Goal: Task Accomplishment & Management: Use online tool/utility

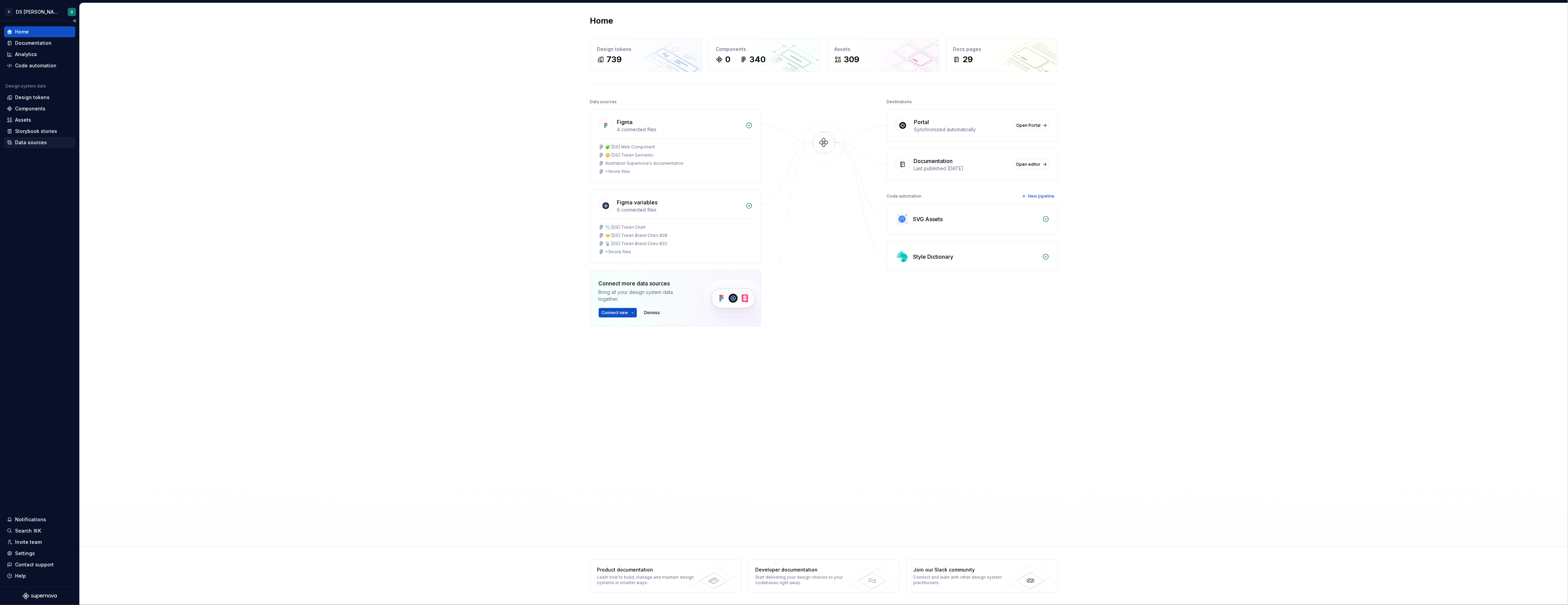
click at [41, 139] on div "Data sources" at bounding box center [31, 142] width 32 height 7
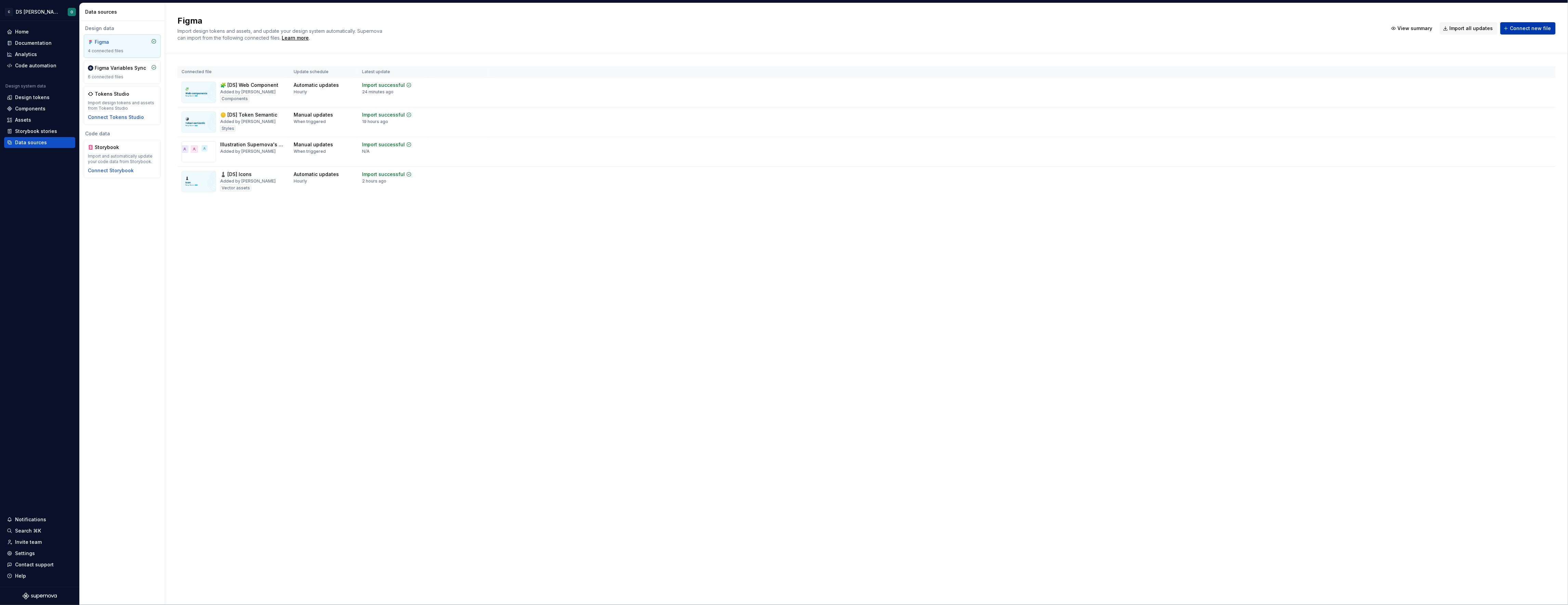
click at [1527, 29] on span "Connect new file" at bounding box center [1530, 28] width 41 height 7
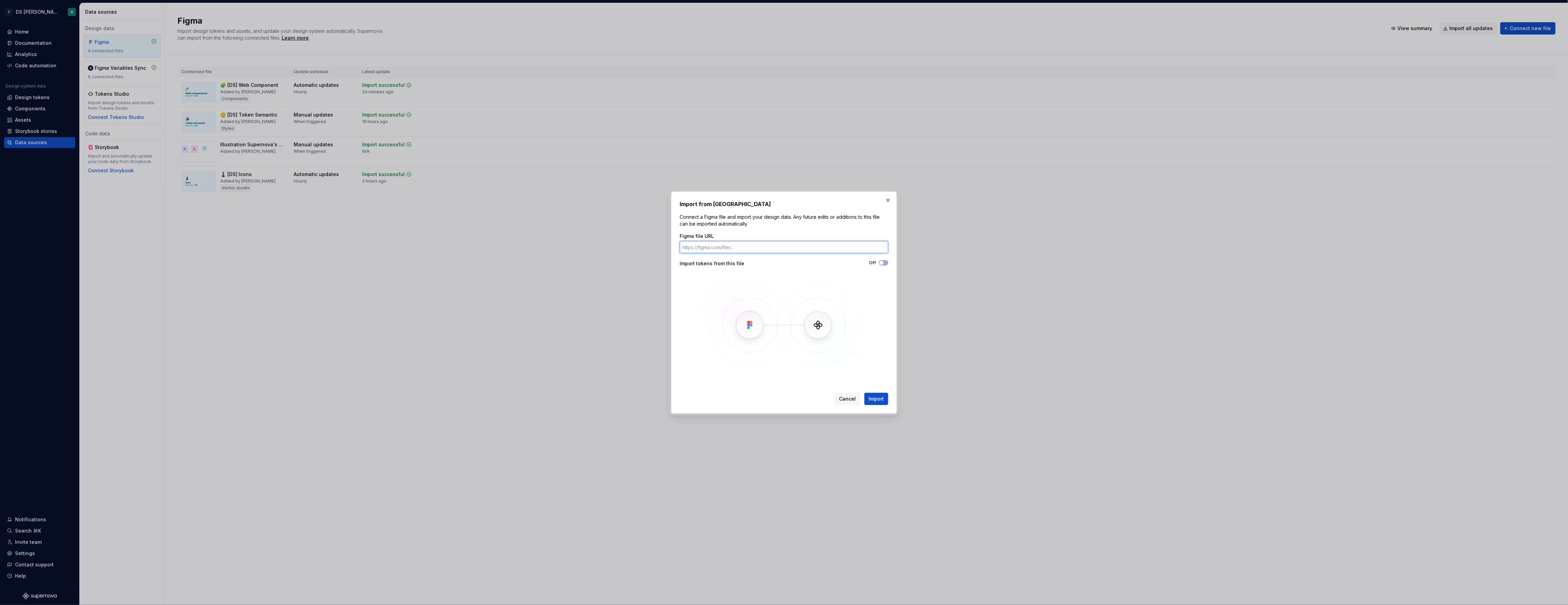
paste input "https://www.figma.com/design/XHMDXwdrjMmzC29p5eKDfX/%F0%9F%96%BC%EF%B8%8F--DS--…"
type input "https://www.figma.com/design/XHMDXwdrjMmzC29p5eKDfX/%F0%9F%96%BC%EF%B8%8F--DS--…"
click at [883, 398] on span "Import" at bounding box center [876, 399] width 15 height 7
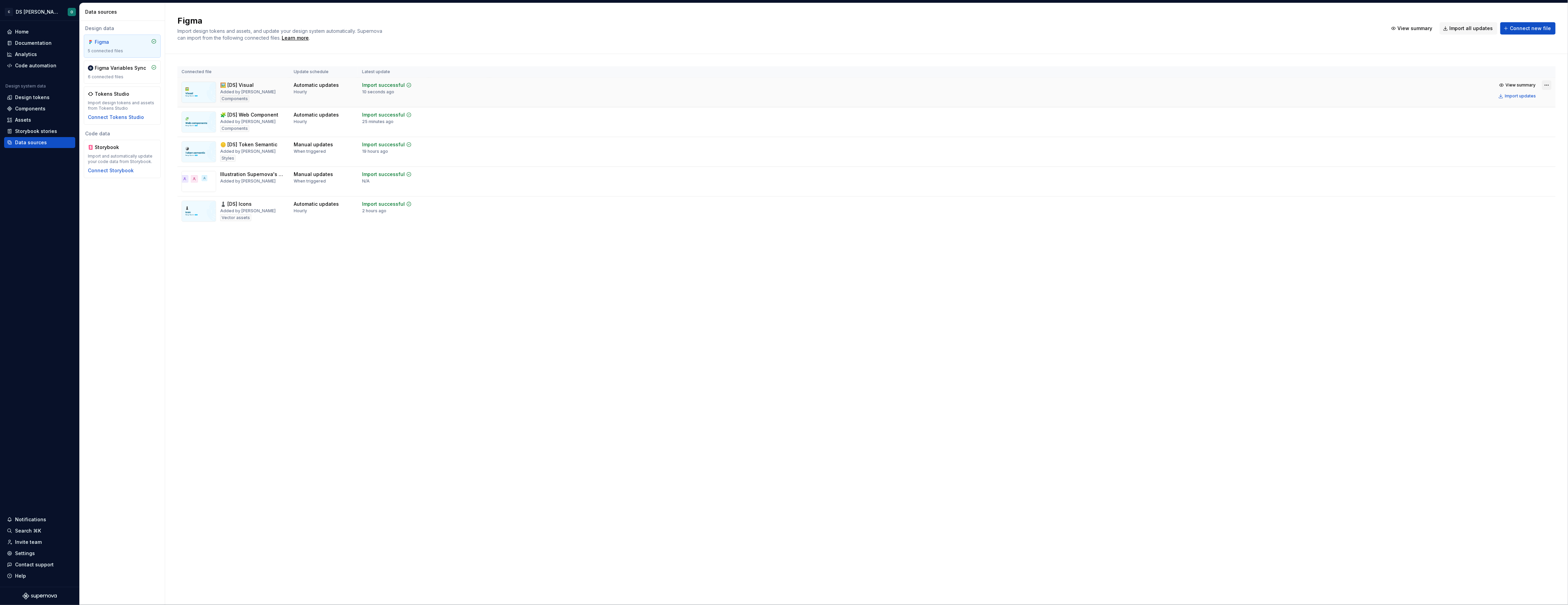
click at [1548, 84] on html "C DS Citeo O Home Documentation Analytics Code automation Design system data De…" at bounding box center [784, 302] width 1568 height 605
click at [1536, 96] on div "Edit import scope" at bounding box center [1525, 99] width 78 height 7
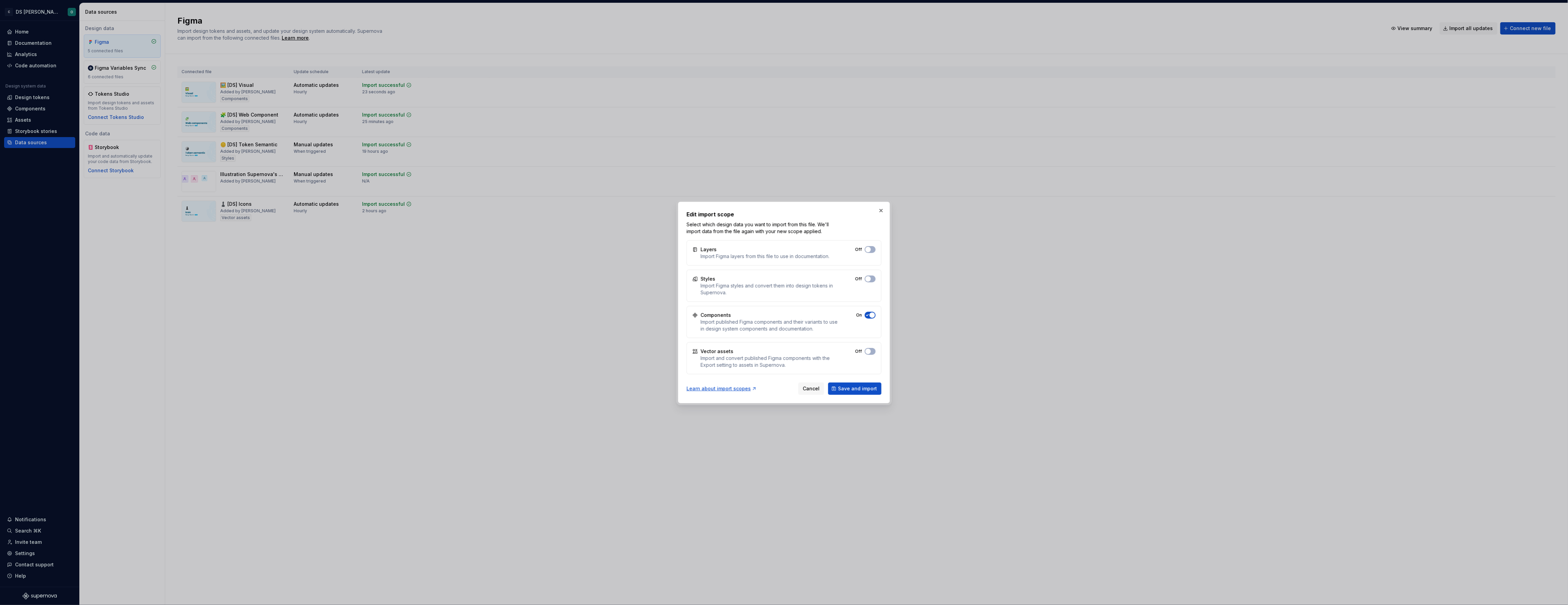
click at [873, 313] on span "button" at bounding box center [872, 315] width 5 height 5
click at [869, 351] on span "button" at bounding box center [868, 351] width 5 height 5
click at [859, 391] on span "Save and import" at bounding box center [858, 388] width 39 height 7
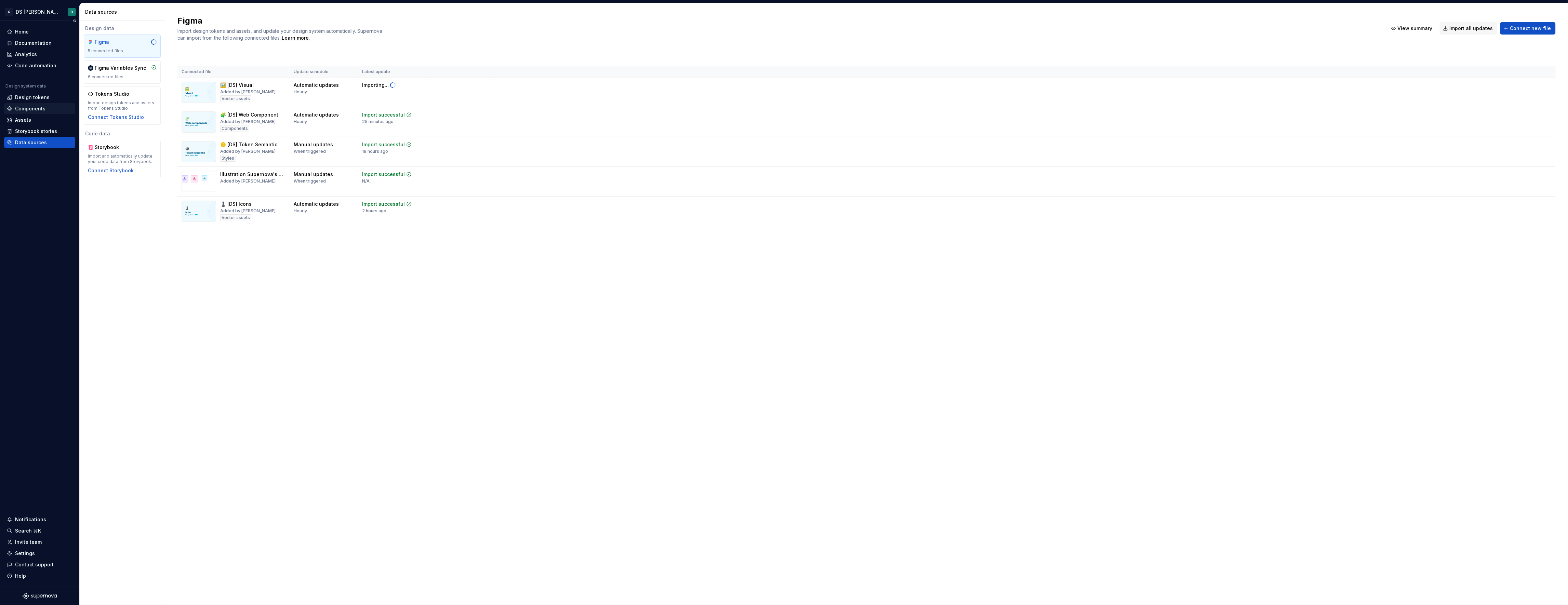
click at [43, 109] on div "Components" at bounding box center [30, 108] width 30 height 7
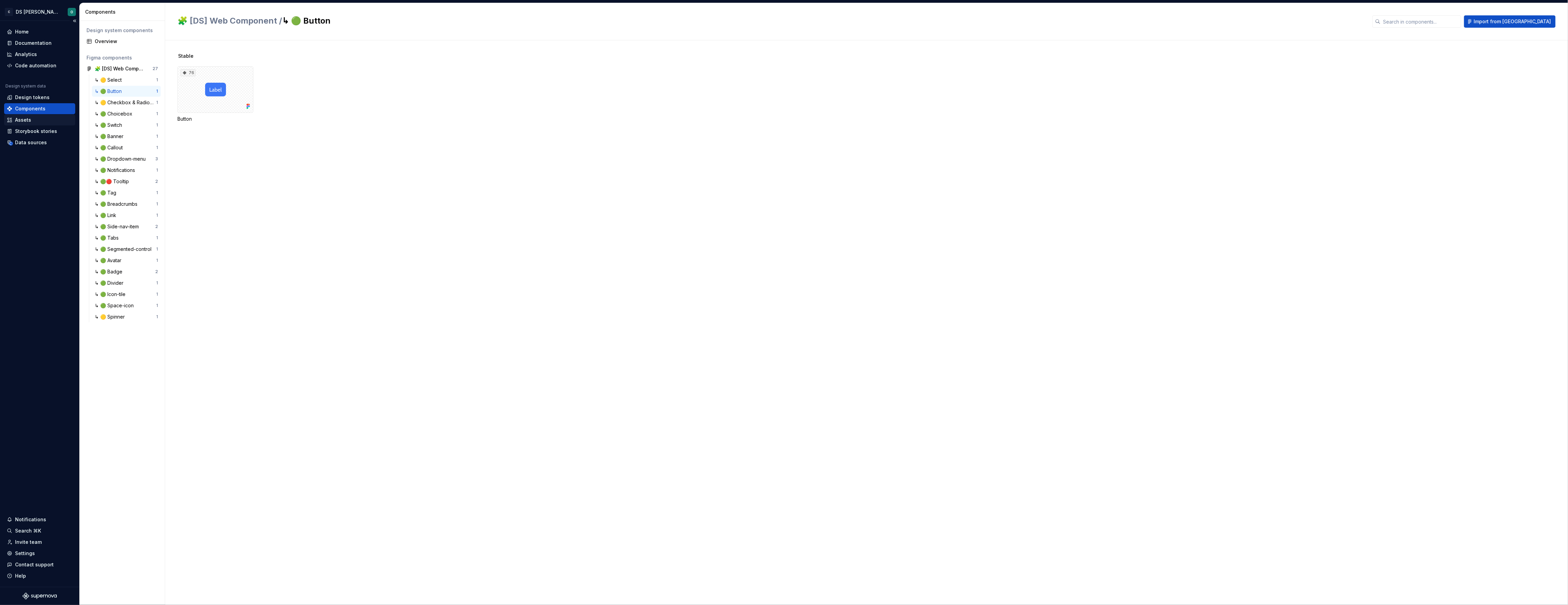
click at [35, 117] on div "Assets" at bounding box center [40, 120] width 66 height 7
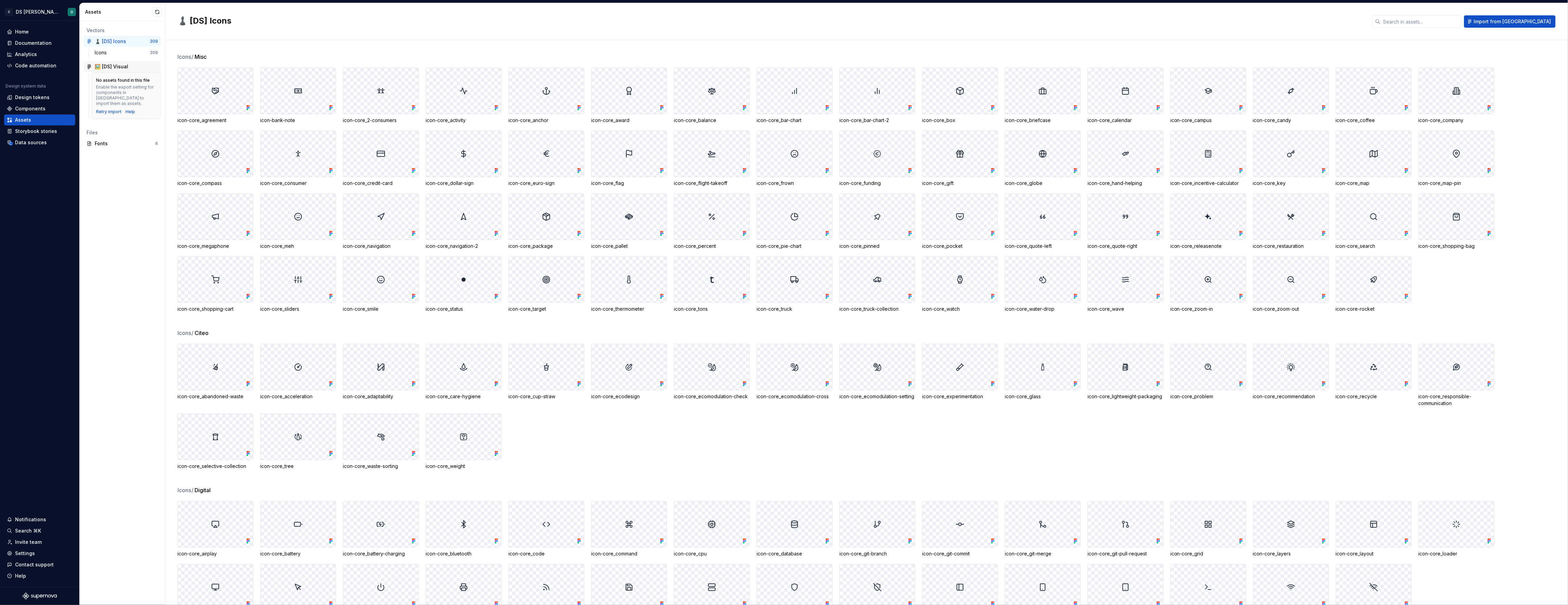
click at [125, 68] on div "🖼️ [DS] Visual" at bounding box center [111, 66] width 33 height 7
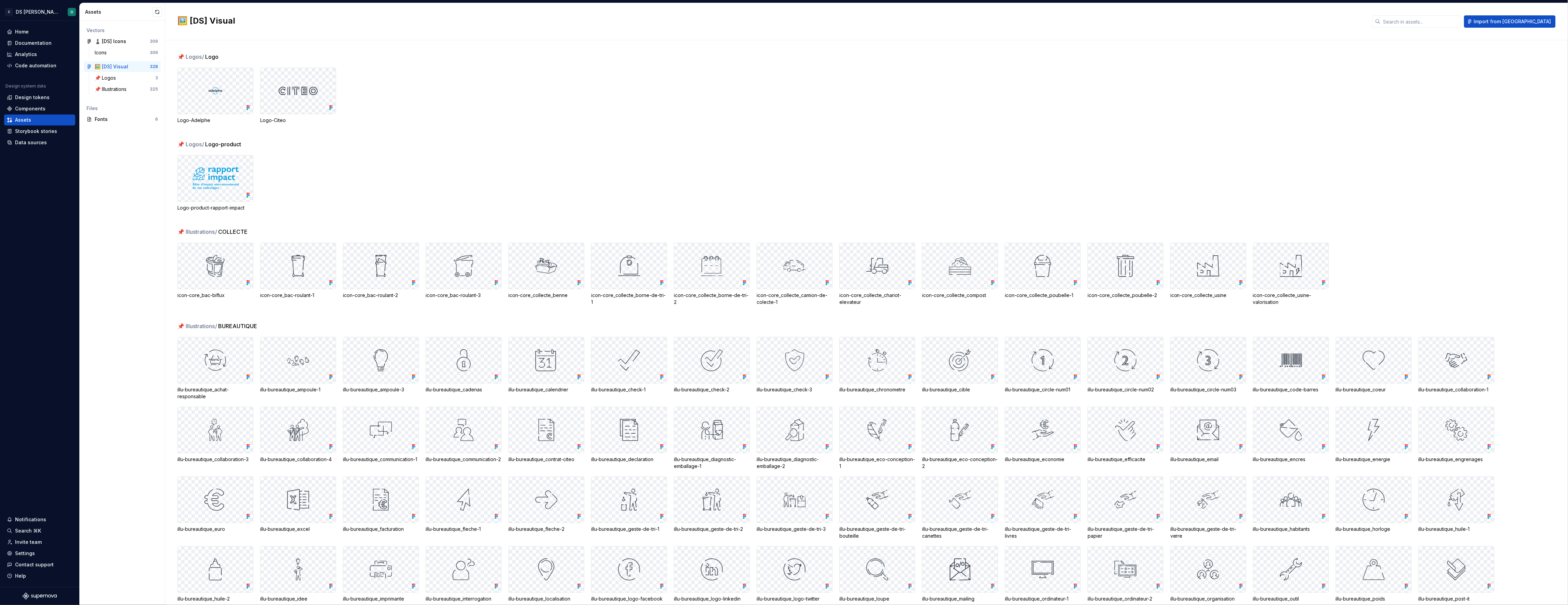
click at [1088, 127] on div "📌 Logos / Logo Logo-Adelphe Logo-Citeo" at bounding box center [873, 97] width 1390 height 88
click at [536, 222] on div "📌 Logos / Logo-product Logo-product-rapport-impact" at bounding box center [873, 184] width 1390 height 88
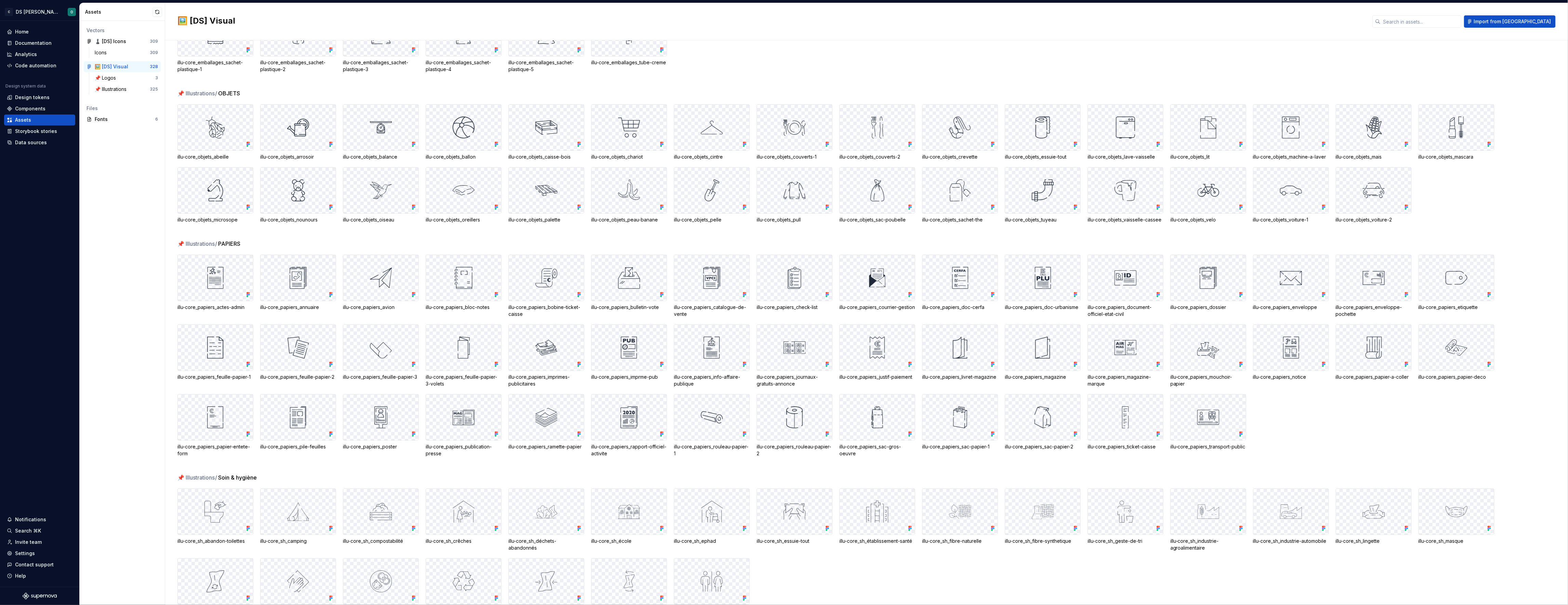
scroll to position [1579, 0]
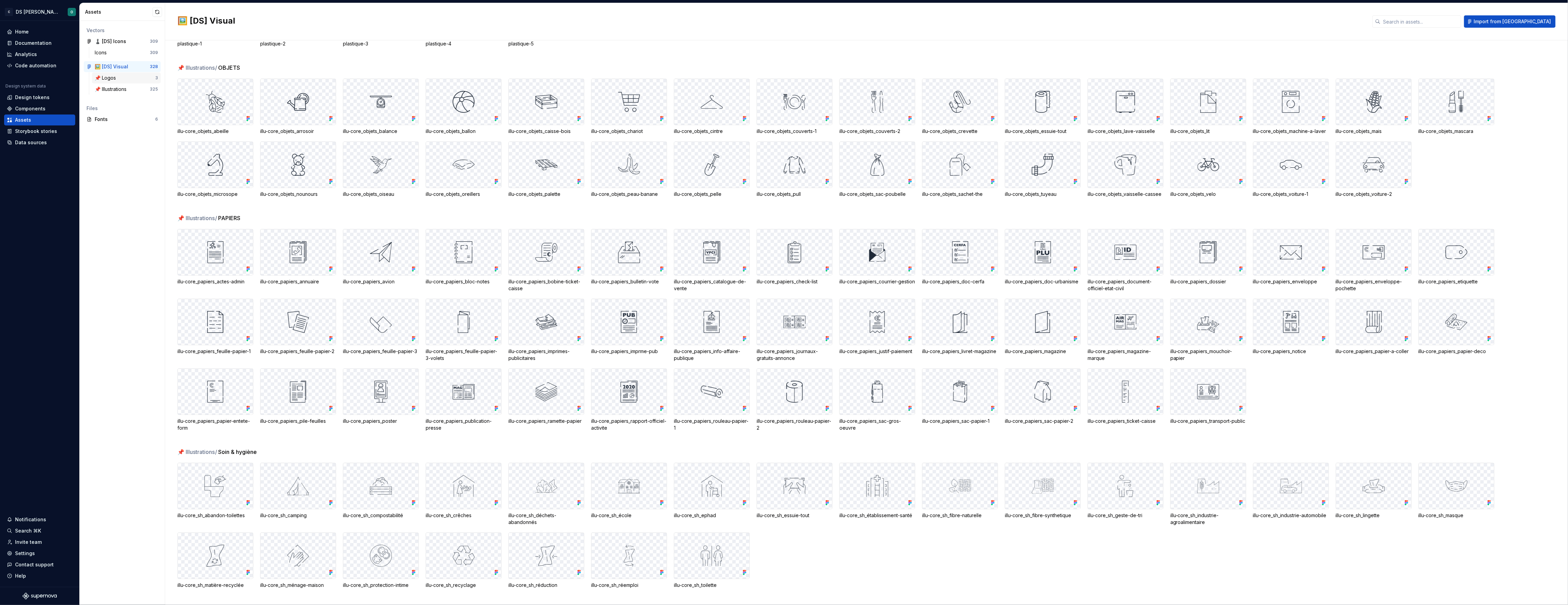
click at [105, 73] on div "📌 Logos 3" at bounding box center [126, 78] width 69 height 11
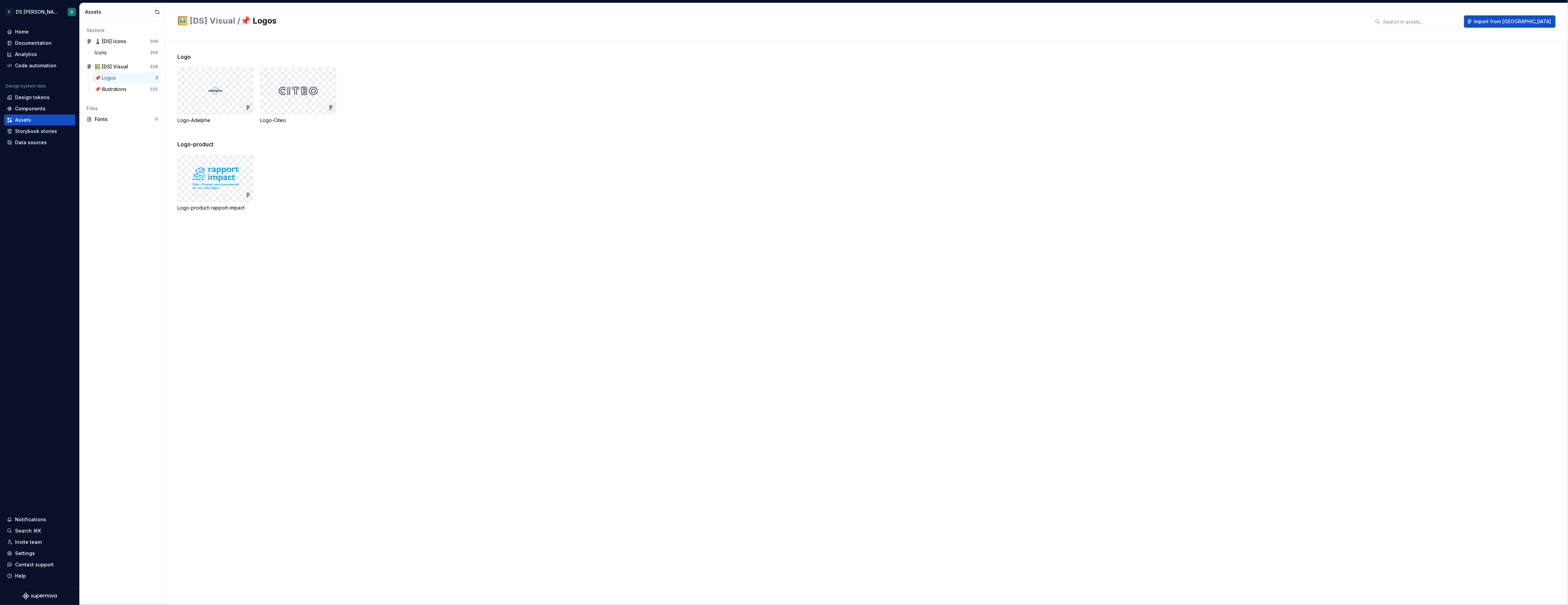
click at [383, 167] on div "Logo-product-rapport-impact" at bounding box center [873, 183] width 1390 height 56
click at [981, 461] on div "Logo Logo-Adelphe Logo-Citeo Logo-product Logo-product-rapport-impact" at bounding box center [873, 323] width 1390 height 565
click at [45, 140] on div "Data sources" at bounding box center [40, 142] width 66 height 7
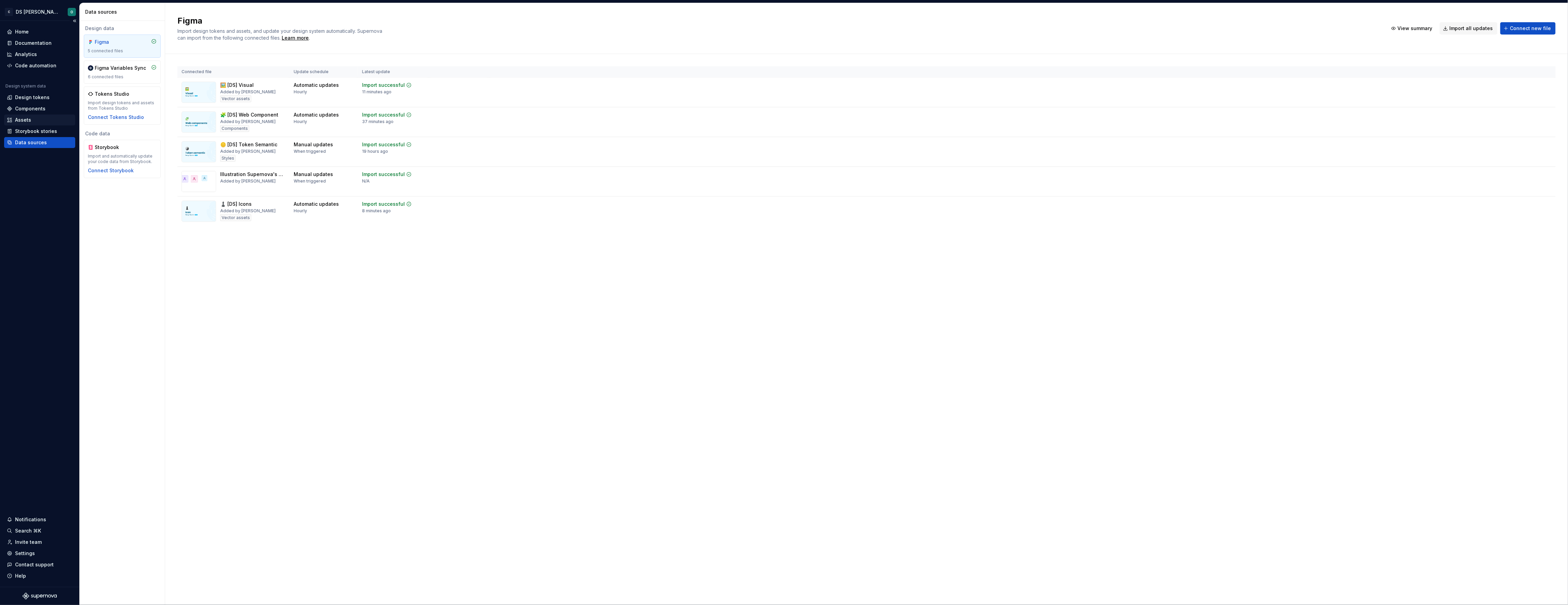
click at [40, 119] on div "Assets" at bounding box center [40, 120] width 66 height 7
click at [1550, 85] on html "C DS Citeo O Home Documentation Analytics Code automation Design system data De…" at bounding box center [784, 302] width 1568 height 605
drag, startPoint x: 1391, startPoint y: 43, endPoint x: 1467, endPoint y: 29, distance: 77.3
click at [1393, 43] on html "C DS Citeo O Home Documentation Analytics Code automation Design system data De…" at bounding box center [784, 302] width 1568 height 605
click at [1483, 26] on span "Import all updates" at bounding box center [1471, 28] width 43 height 7
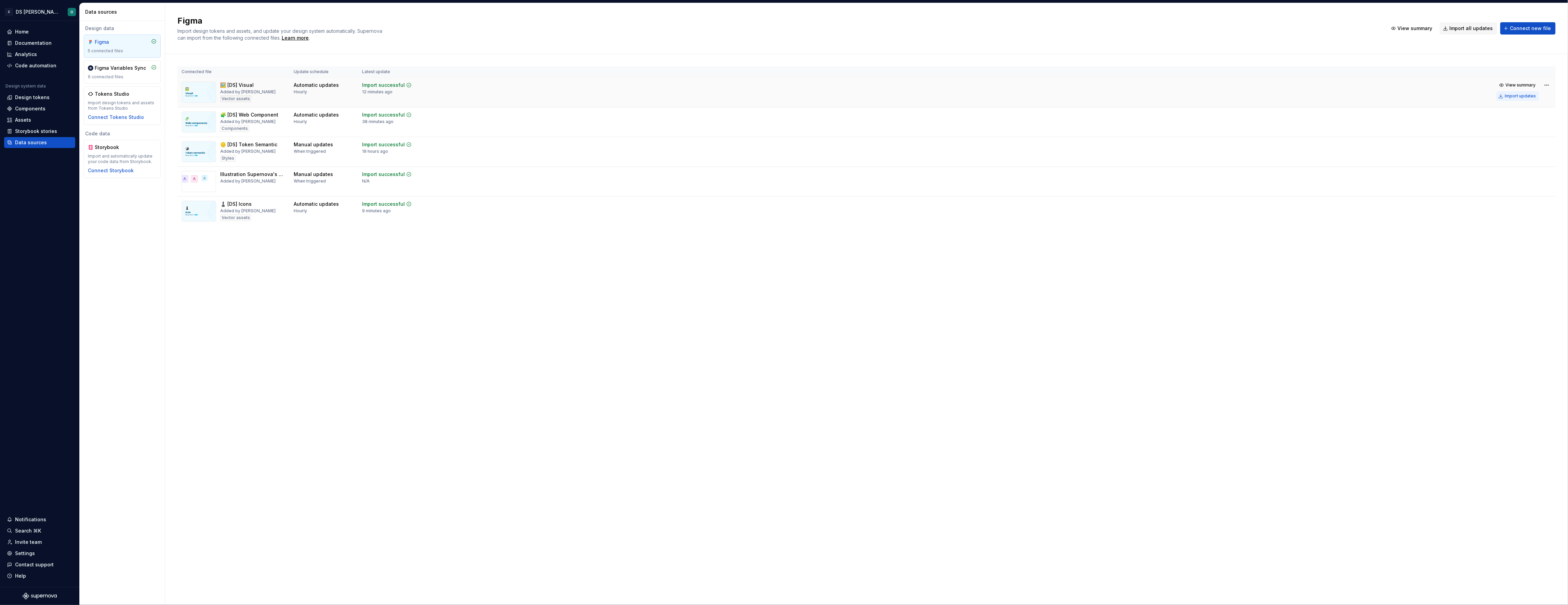
click at [1525, 96] on div "Import updates" at bounding box center [1521, 96] width 31 height 5
click at [1526, 128] on div "Import updates" at bounding box center [1521, 125] width 31 height 5
click at [38, 109] on div "Components" at bounding box center [30, 108] width 30 height 7
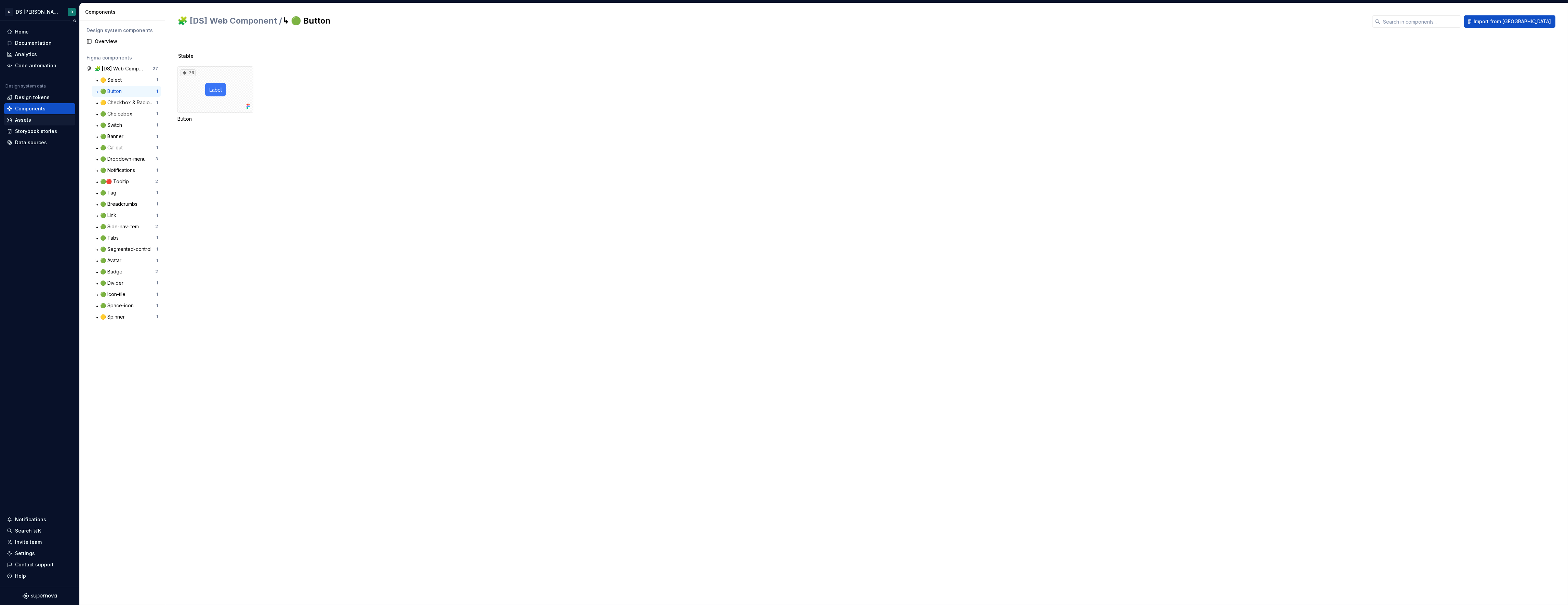
click at [38, 117] on div "Assets" at bounding box center [40, 120] width 66 height 7
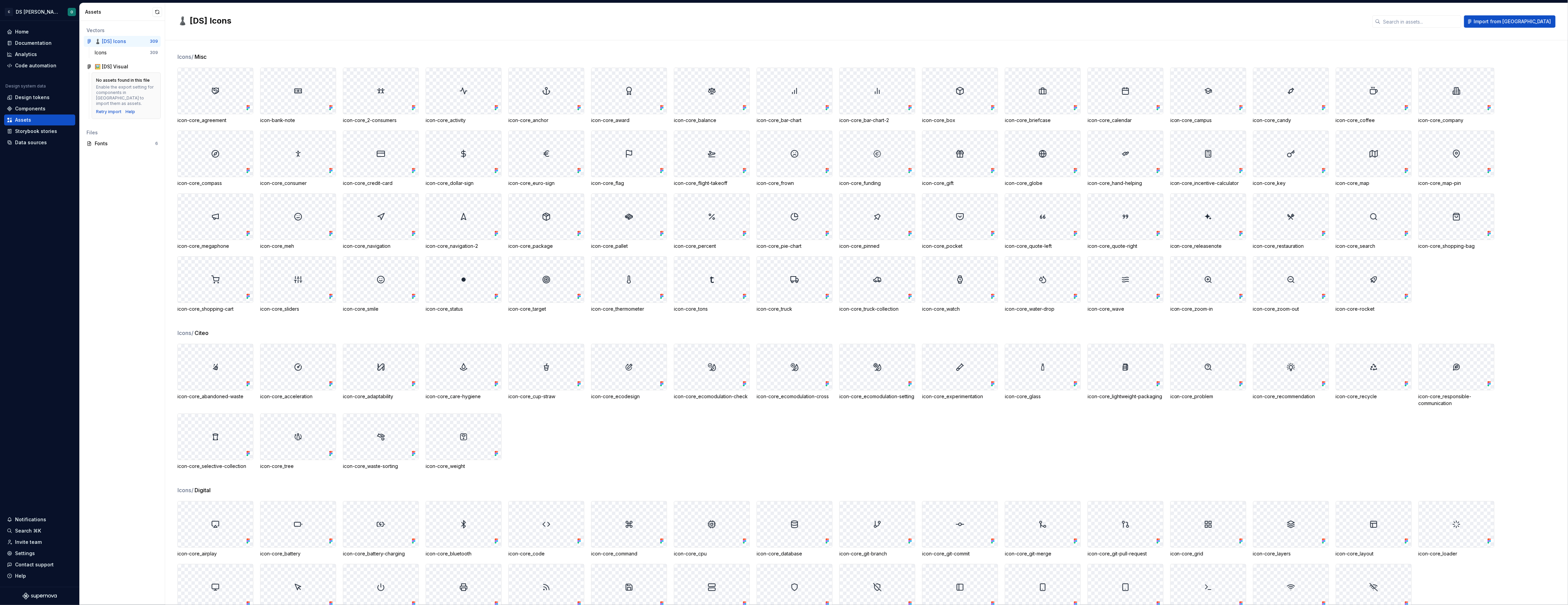
click at [104, 83] on div "No assets found in this file" at bounding box center [123, 80] width 54 height 5
click at [107, 109] on div "Retry import" at bounding box center [109, 111] width 26 height 5
click at [121, 75] on div "🪪 Logos" at bounding box center [125, 77] width 60 height 7
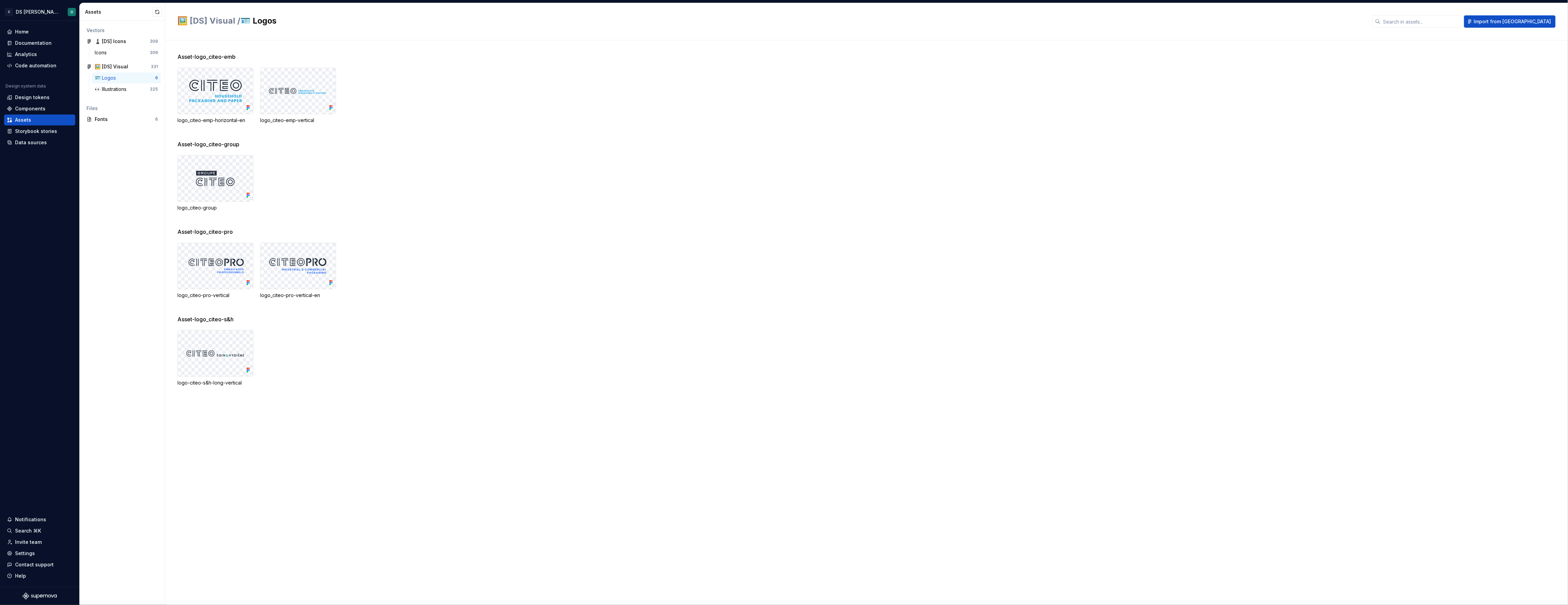
click at [373, 105] on div "logo_citeo-emp-horizontal-en logo_citeo-emp-vertical" at bounding box center [873, 96] width 1390 height 56
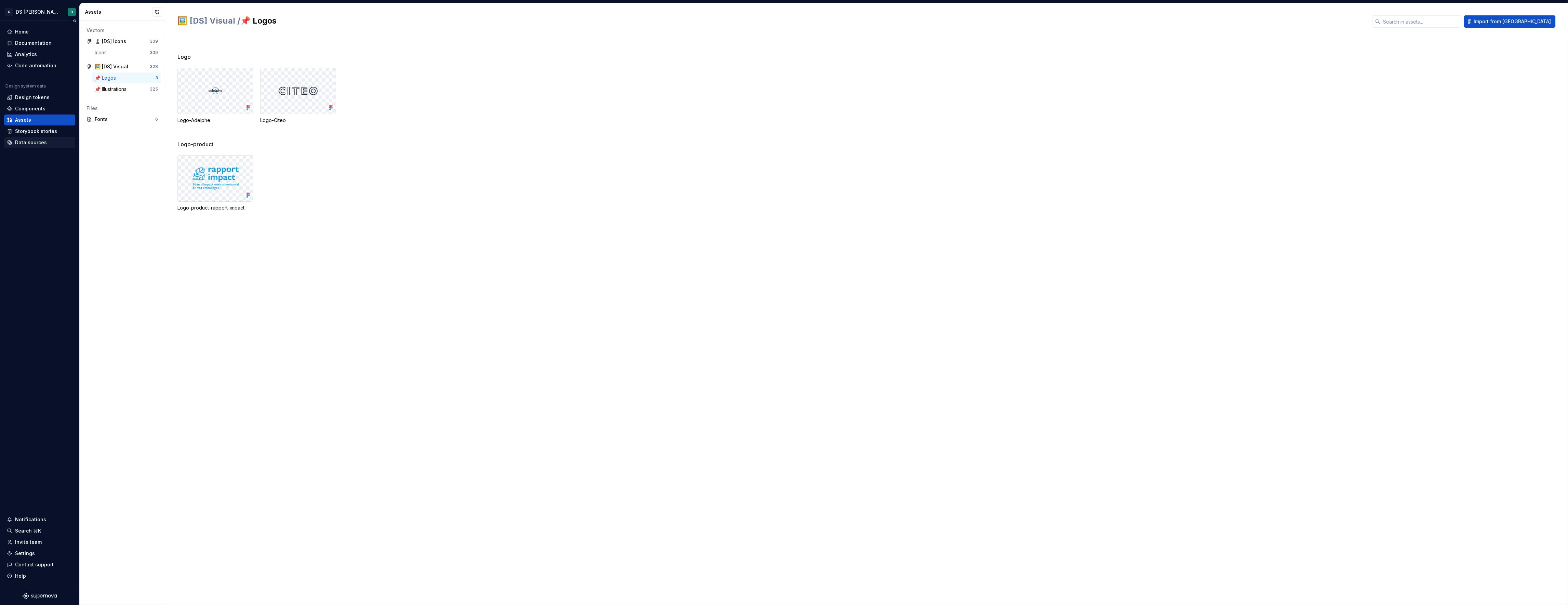
click at [35, 142] on div "Data sources" at bounding box center [31, 142] width 32 height 7
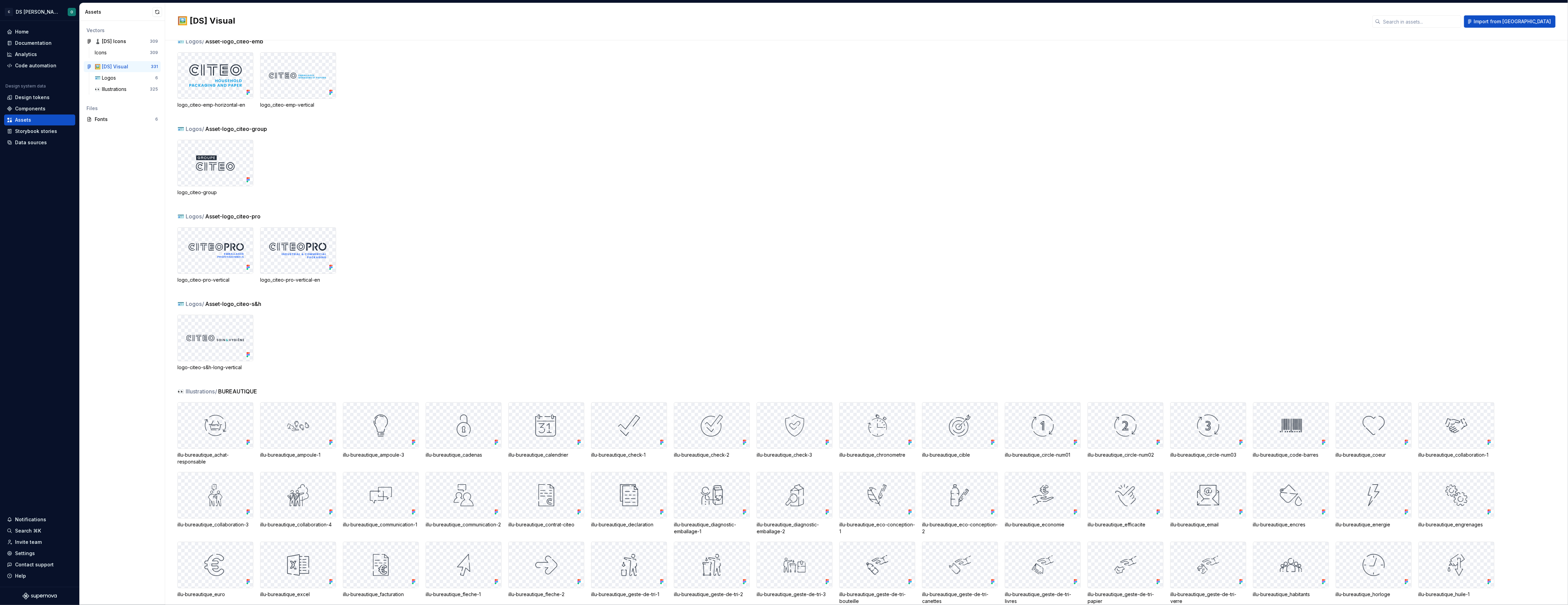
scroll to position [10, 0]
click at [130, 74] on div "🪪 Logos" at bounding box center [125, 77] width 60 height 7
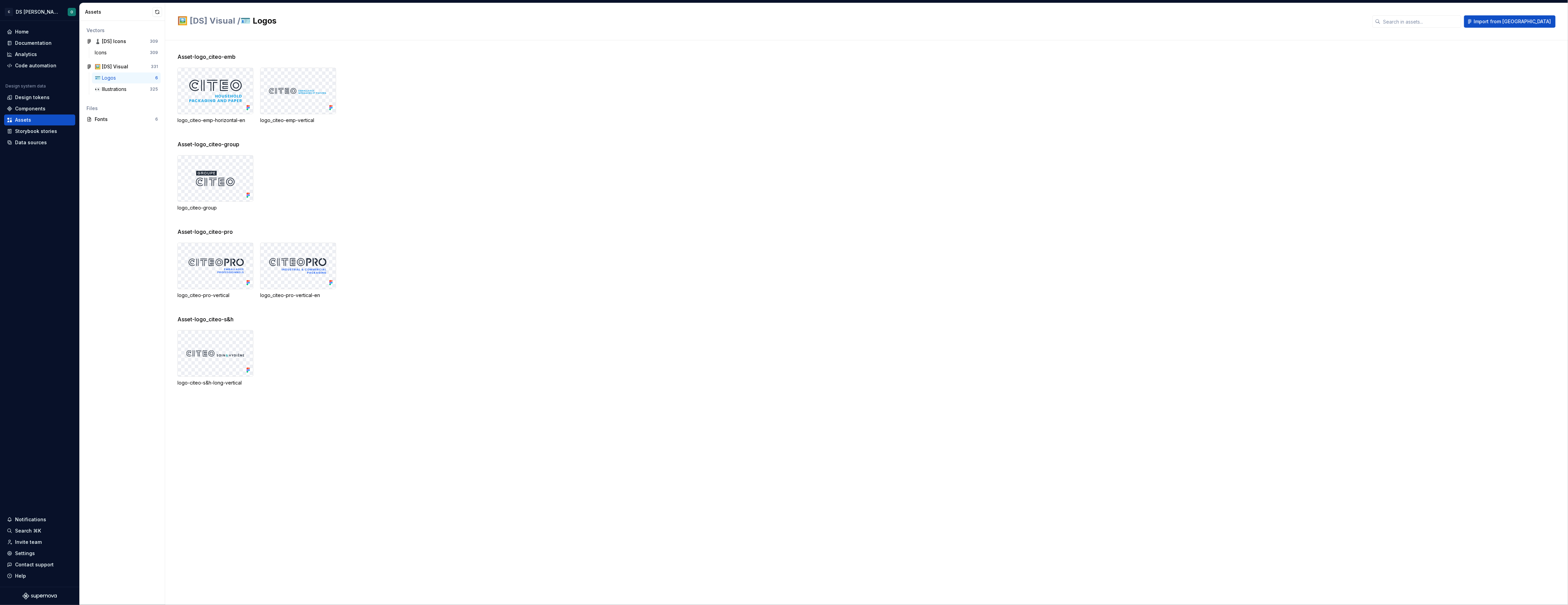
click at [130, 75] on div "🪪 Logos" at bounding box center [125, 77] width 60 height 7
click at [597, 211] on div "logo_citeo-group" at bounding box center [873, 183] width 1390 height 56
click at [693, 200] on div "logo_citeo-group" at bounding box center [873, 183] width 1390 height 56
click at [131, 66] on div "🖼️ [DS] Visual" at bounding box center [121, 66] width 51 height 7
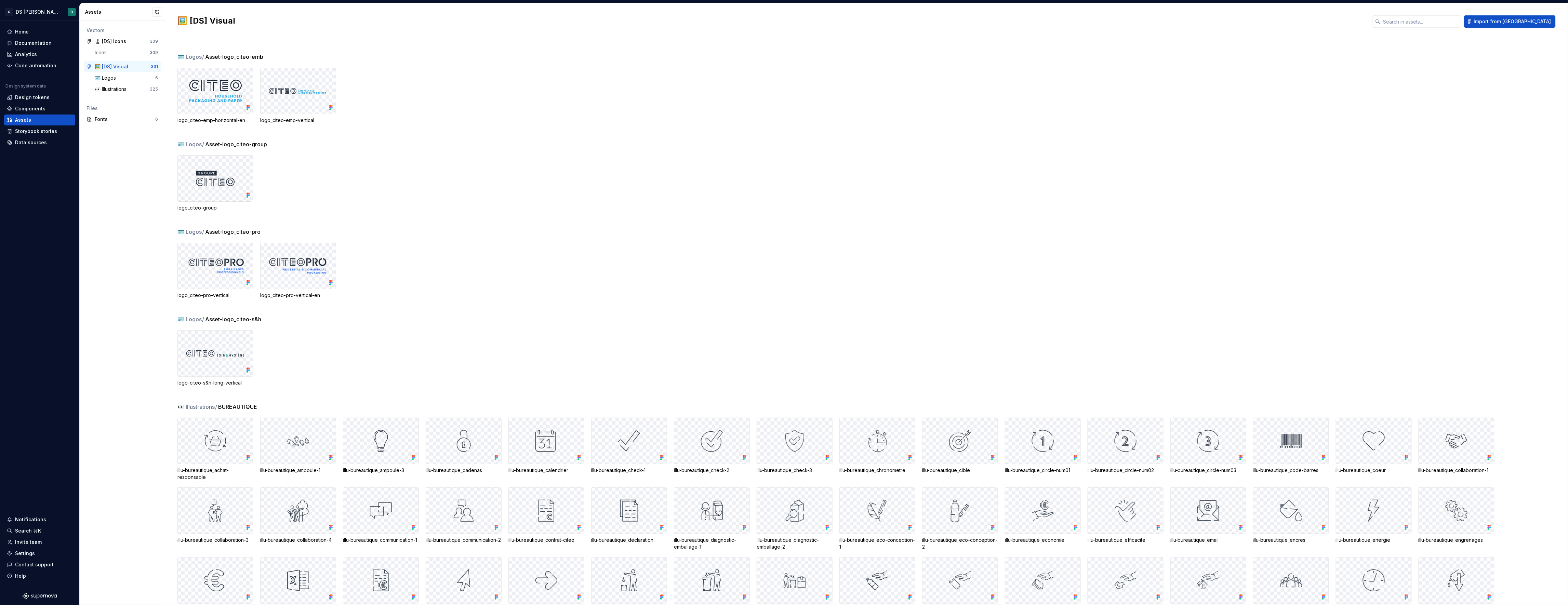
click at [578, 253] on div "logo_citeo-pro-vertical logo_citeo-pro-vertical-en" at bounding box center [873, 271] width 1390 height 56
click at [131, 77] on div "🪪 Logos" at bounding box center [125, 77] width 60 height 7
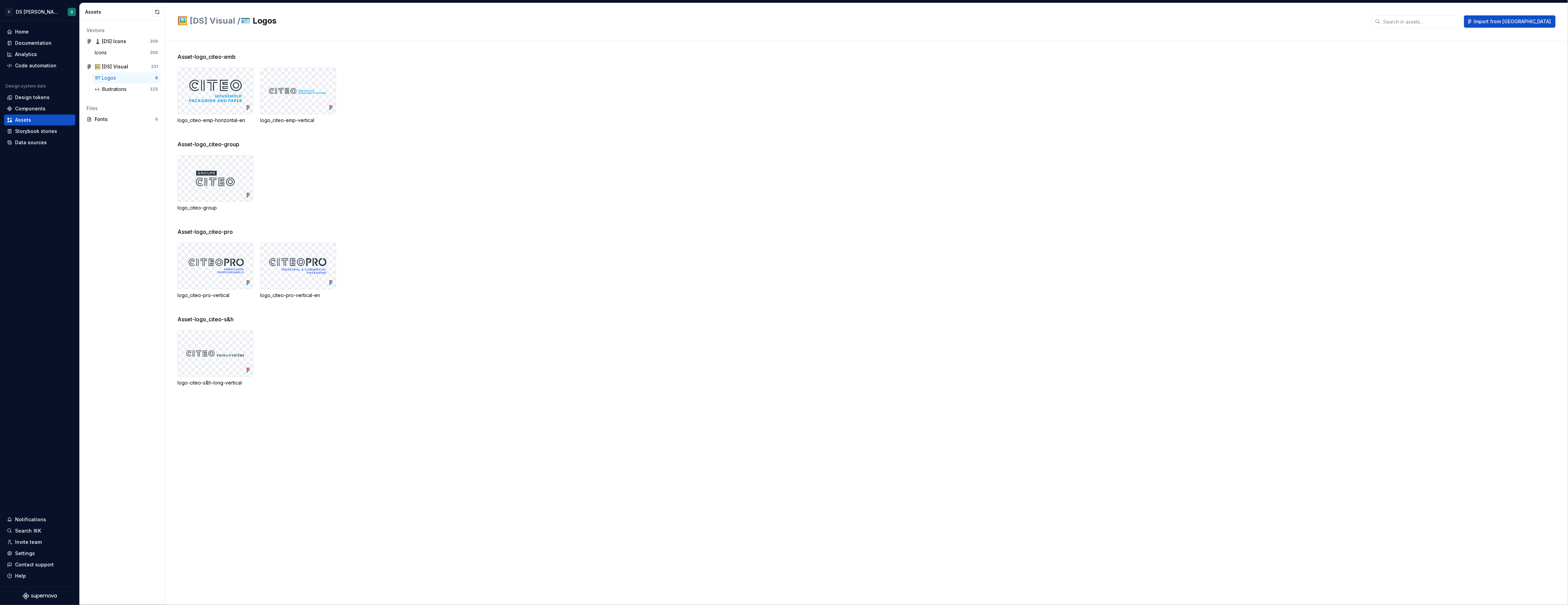
click at [212, 340] on div at bounding box center [215, 353] width 75 height 46
click at [214, 384] on div "logo-citeo-s&h-long-vertical" at bounding box center [215, 382] width 76 height 7
click at [213, 337] on div at bounding box center [215, 353] width 75 height 46
drag, startPoint x: 212, startPoint y: 337, endPoint x: 204, endPoint y: 300, distance: 37.9
click at [212, 337] on div at bounding box center [215, 353] width 75 height 46
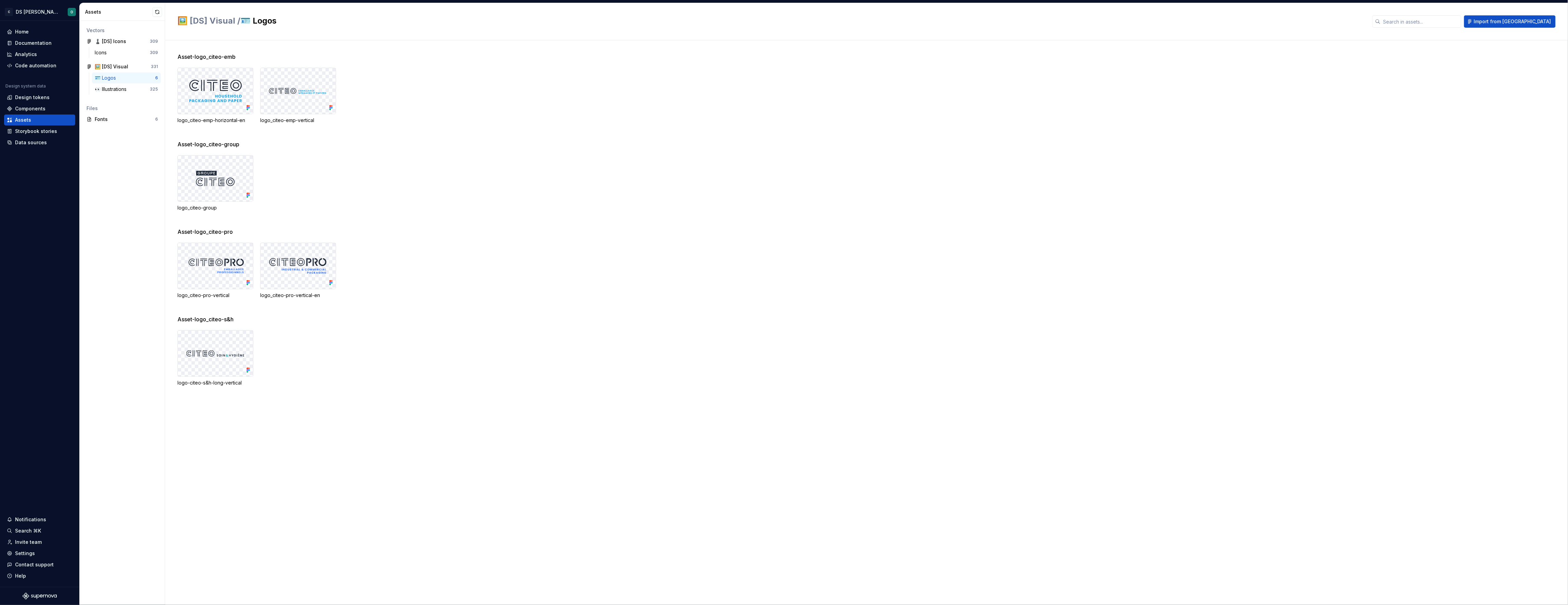
click at [223, 198] on div at bounding box center [215, 178] width 75 height 46
click at [156, 67] on button "button" at bounding box center [155, 67] width 10 height 10
click at [32, 141] on div "Data sources" at bounding box center [31, 142] width 32 height 7
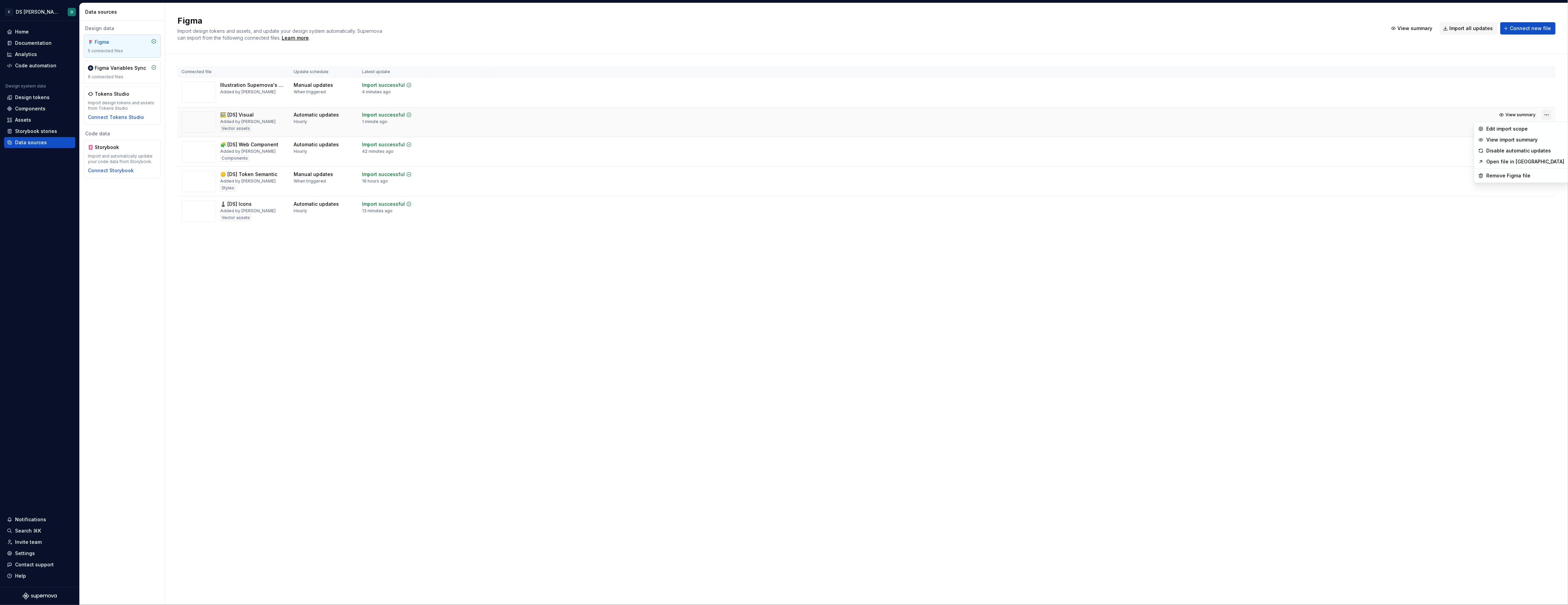
click at [1549, 115] on html "C DS Citeo O Home Documentation Analytics Code automation Design system data De…" at bounding box center [784, 302] width 1568 height 605
click at [1506, 173] on div "Remove Figma file" at bounding box center [1525, 175] width 78 height 7
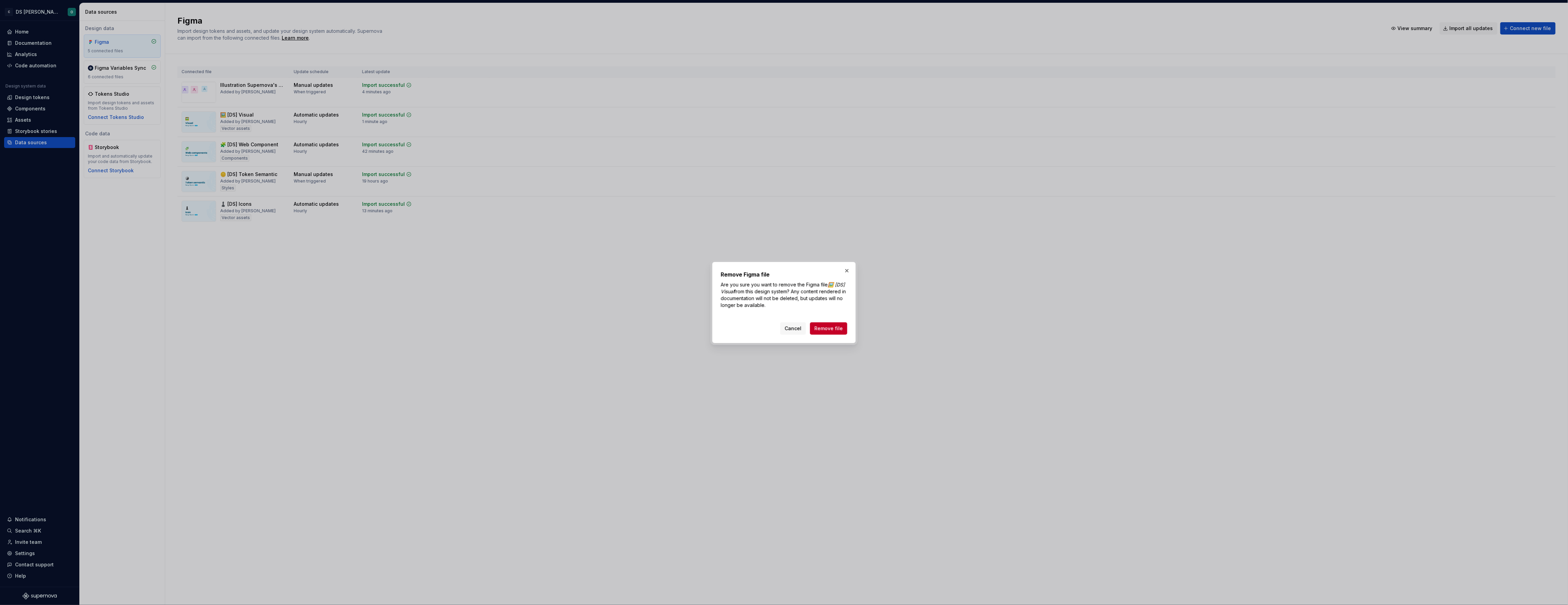
click at [839, 329] on span "Remove file" at bounding box center [828, 328] width 29 height 7
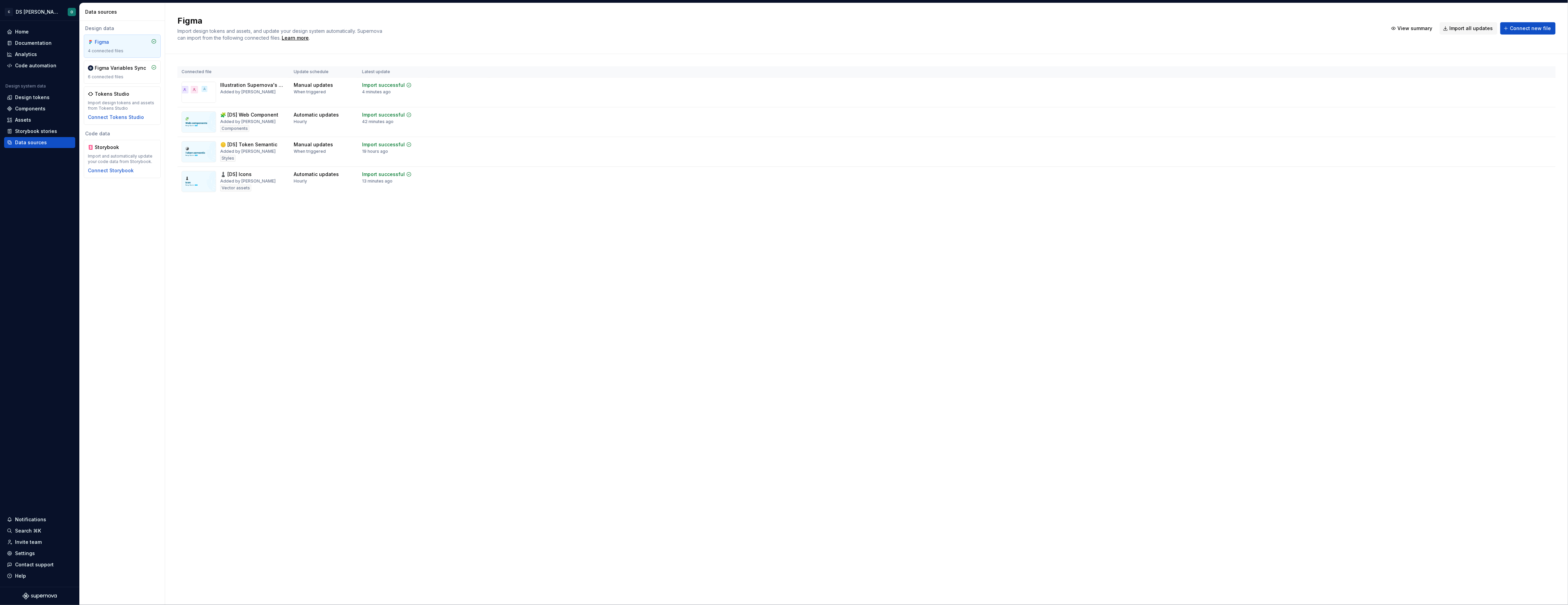
click at [334, 273] on div "Figma Import design tokens and assets, and update your design system automatica…" at bounding box center [866, 304] width 1403 height 602
click at [1538, 31] on span "Connect new file" at bounding box center [1530, 28] width 41 height 7
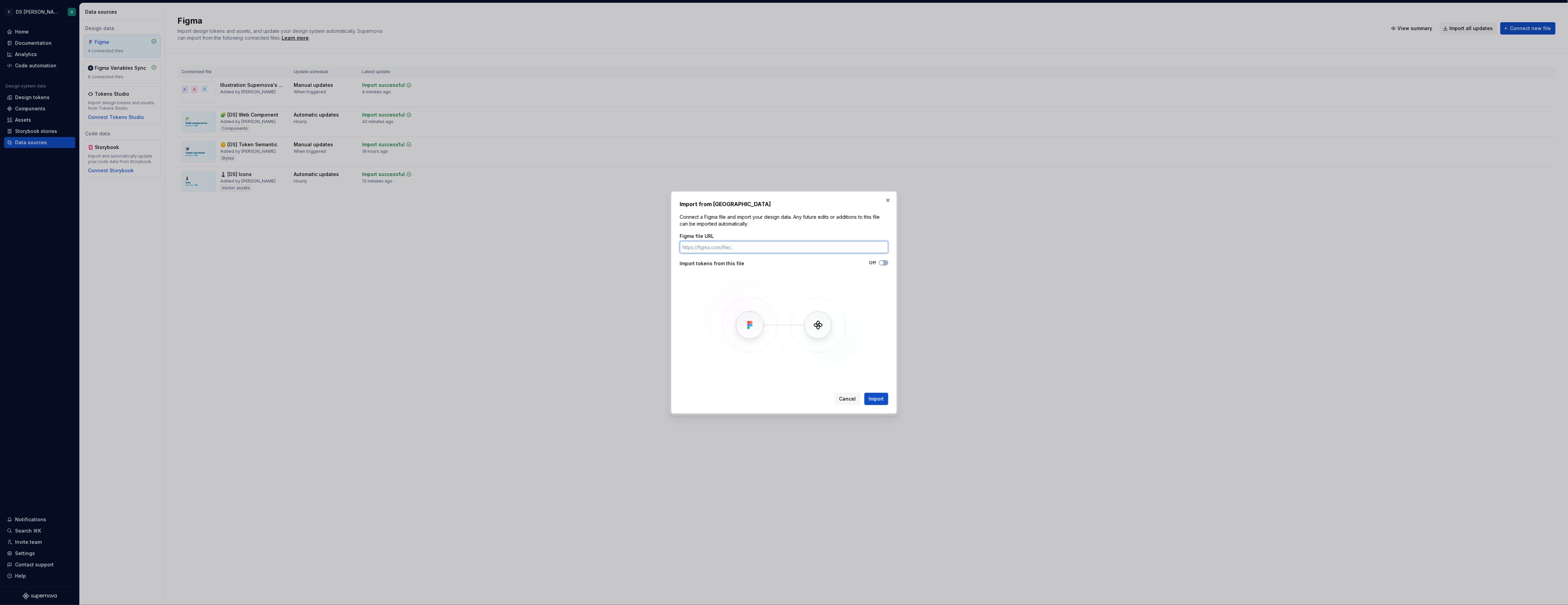
paste input "https://www.figma.com/design/XHMDXwdrjMmzC29p5eKDfX/%F0%9F%96%BC%EF%B8%8F--DS--…"
type input "https://www.figma.com/design/XHMDXwdrjMmzC29p5eKDfX/%F0%9F%96%BC%EF%B8%8F--DS--…"
click at [873, 398] on span "Import" at bounding box center [876, 399] width 15 height 7
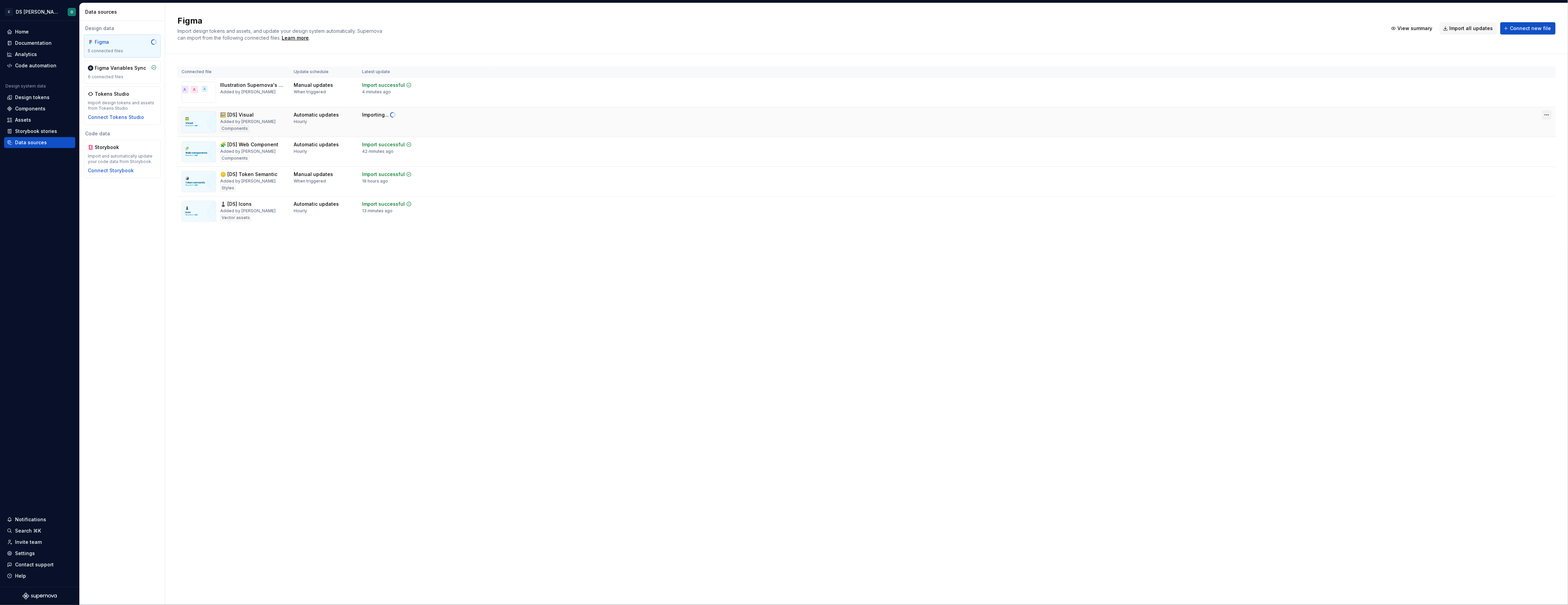
click at [1548, 116] on html "C DS Citeo O Home Documentation Analytics Code automation Design system data De…" at bounding box center [784, 302] width 1568 height 605
click at [1529, 130] on div "Edit import scope" at bounding box center [1525, 128] width 78 height 7
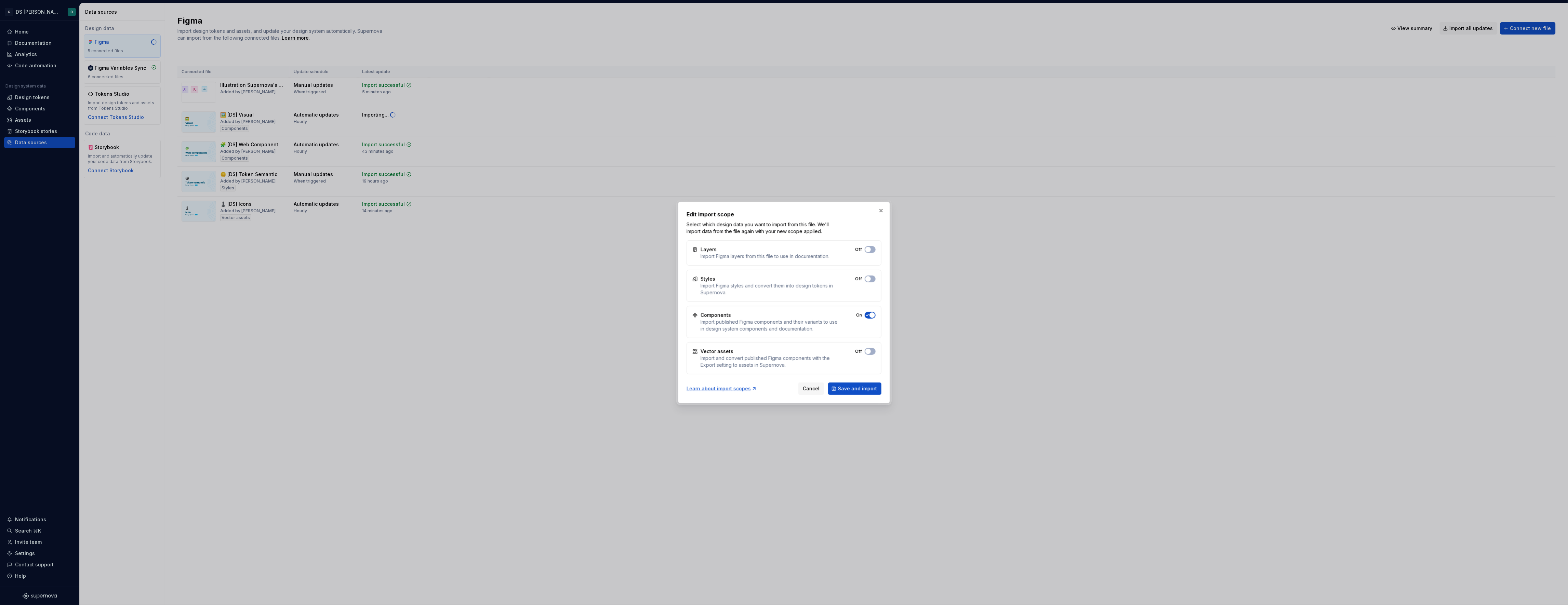
click at [872, 356] on div "Vector assets Import and convert published Figma components with the Export set…" at bounding box center [784, 358] width 195 height 32
click at [872, 352] on button "Off" at bounding box center [870, 351] width 11 height 7
click at [871, 314] on span "button" at bounding box center [872, 315] width 5 height 5
click at [864, 392] on span "Save and import" at bounding box center [858, 388] width 39 height 7
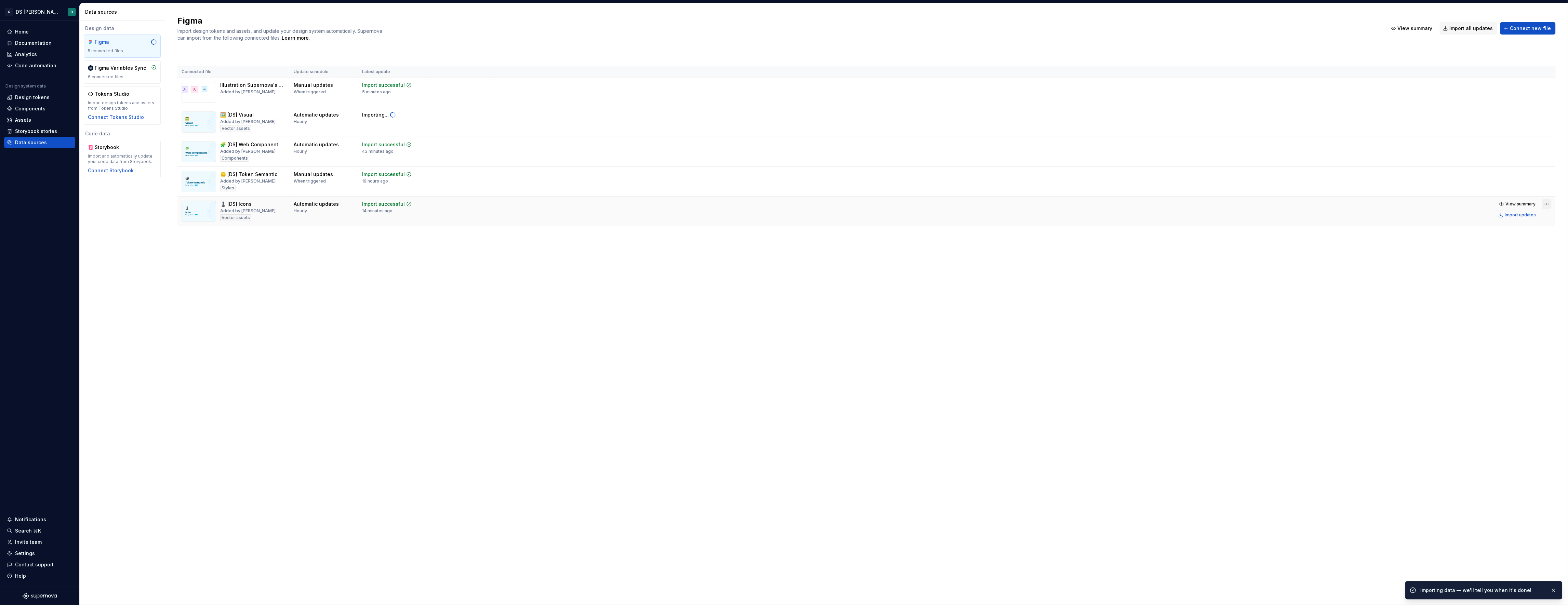
click at [1545, 206] on html "C DS Citeo O Home Documentation Analytics Code automation Design system data De…" at bounding box center [784, 302] width 1568 height 605
click at [1535, 219] on div "Edit import scope" at bounding box center [1525, 218] width 78 height 7
click at [1526, 124] on div "Import updates" at bounding box center [1521, 125] width 31 height 5
click at [872, 345] on div "Figma Import design tokens and assets, and update your design system automatica…" at bounding box center [866, 304] width 1403 height 602
click at [1510, 129] on button "Import updates" at bounding box center [1518, 126] width 43 height 10
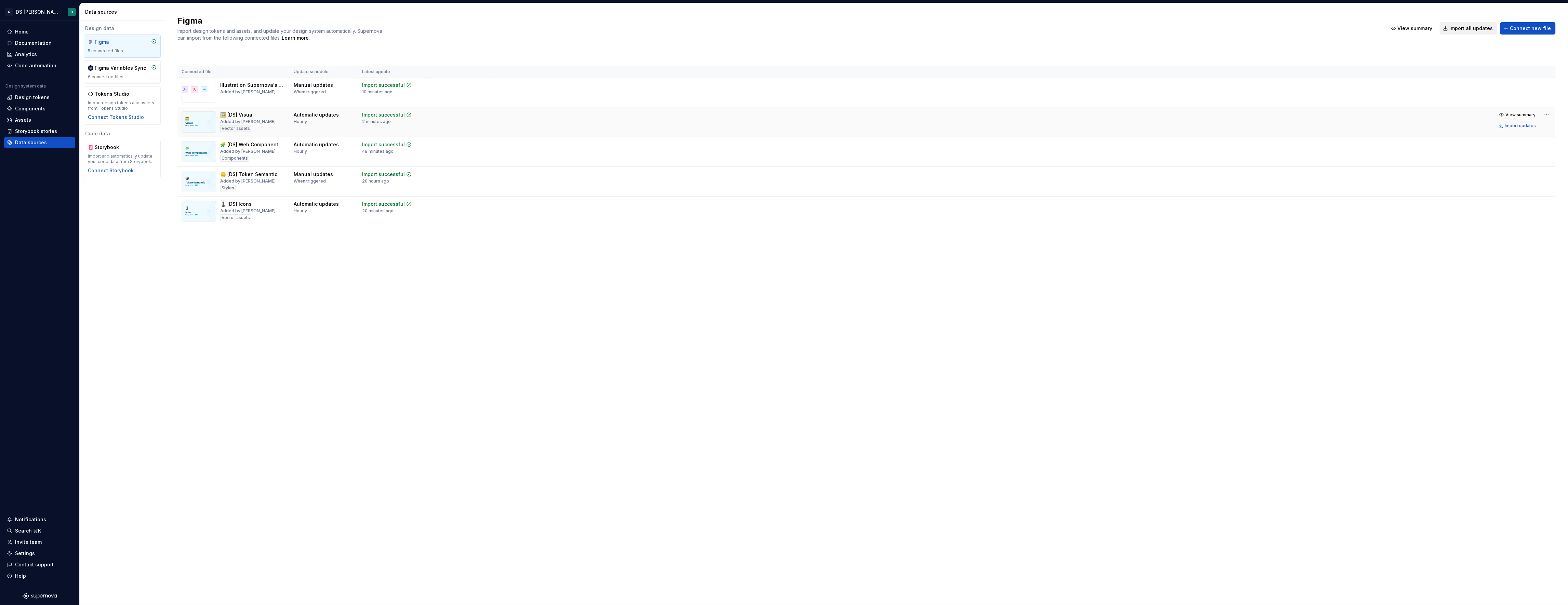
click at [1465, 29] on span "Import all updates" at bounding box center [1471, 28] width 43 height 7
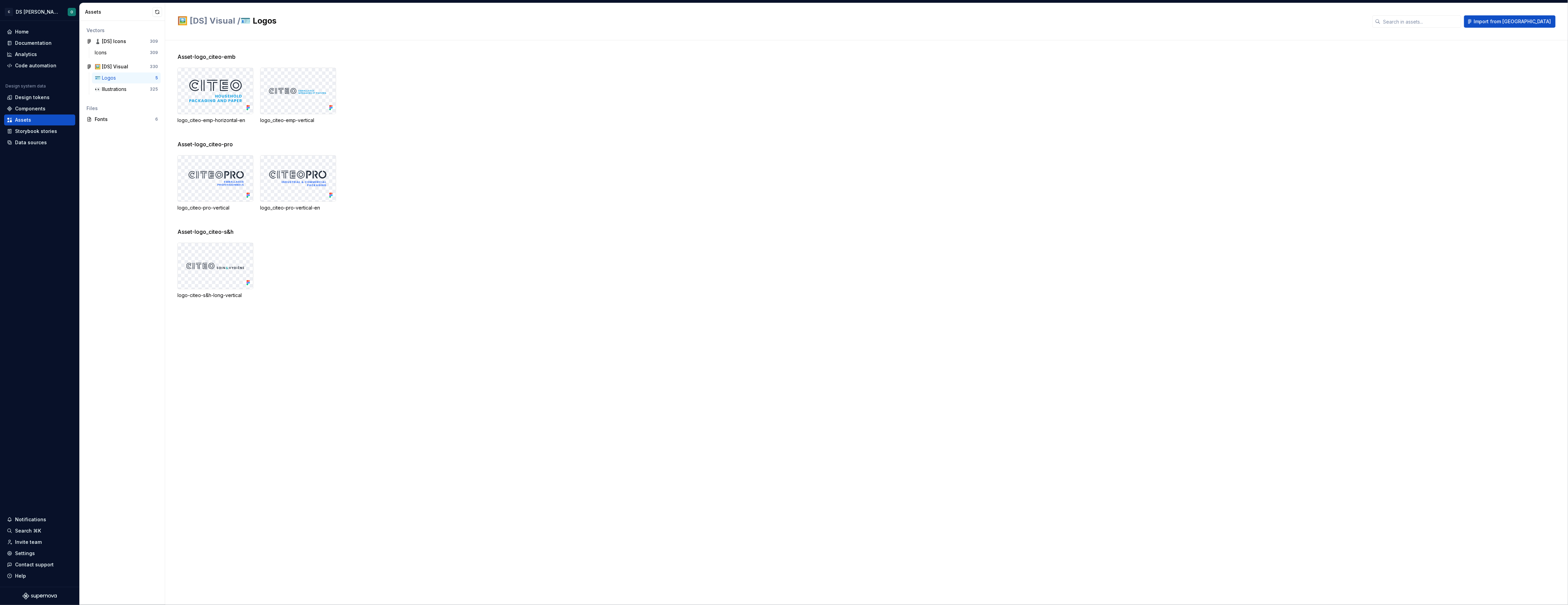
click at [782, 154] on div "Asset-logo_citeo-pro logo_citeo-pro-vertical logo_citeo-pro-vertical-en" at bounding box center [873, 184] width 1390 height 88
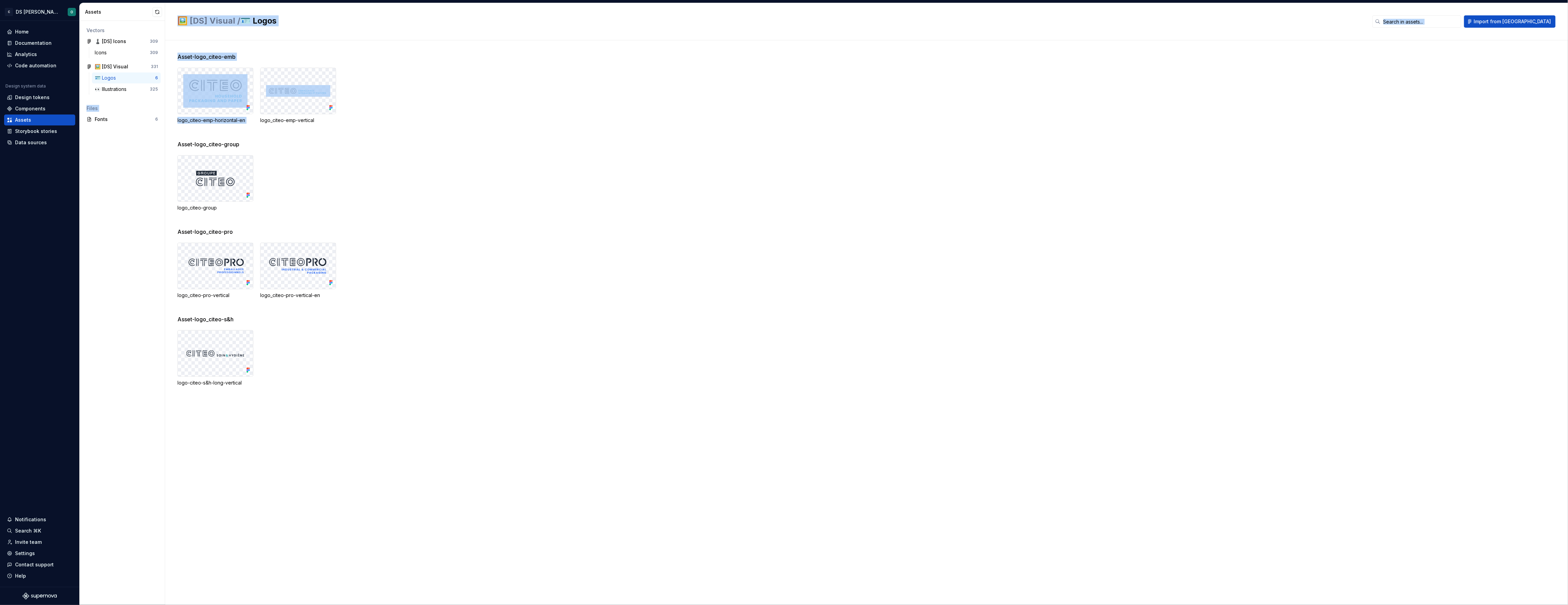
drag, startPoint x: 261, startPoint y: 96, endPoint x: 160, endPoint y: 96, distance: 101.0
click at [160, 96] on div "Assets Vectors ♟️ [DS] Icons 309 Icons 309 🖼️ [DS] Visual 331 🪪 Logos 6 👀 Illus…" at bounding box center [824, 304] width 1488 height 602
click at [426, 122] on div "logo_citeo-emp-horizontal-en logo_citeo-emp-vertical" at bounding box center [873, 96] width 1390 height 56
click at [947, 335] on div "logo-citeo-s&h-long-vertical" at bounding box center [873, 358] width 1390 height 56
drag, startPoint x: 944, startPoint y: 336, endPoint x: 951, endPoint y: 334, distance: 7.3
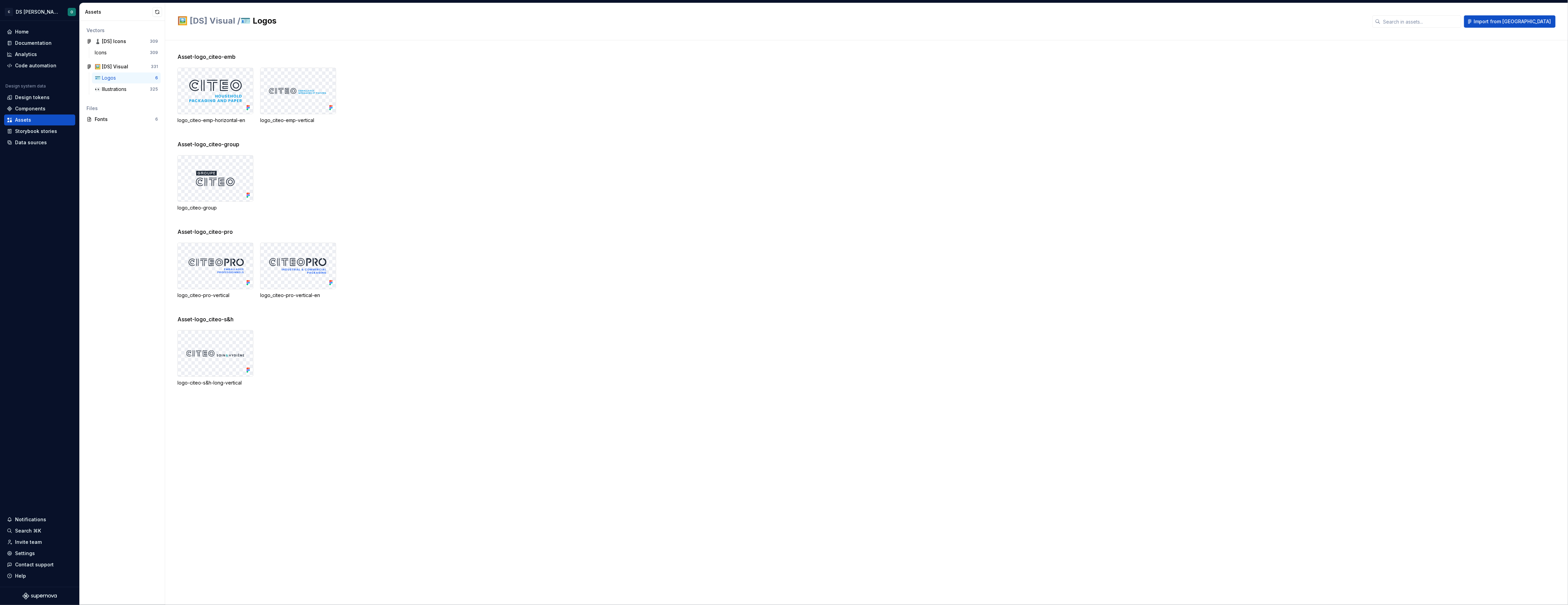
click at [943, 335] on div "logo-citeo-s&h-long-vertical" at bounding box center [873, 358] width 1390 height 56
click at [766, 323] on div "Asset-logo_citeo-s&h" at bounding box center [873, 319] width 1390 height 8
click at [135, 69] on div "🖼️ [DS] Visual" at bounding box center [121, 66] width 51 height 7
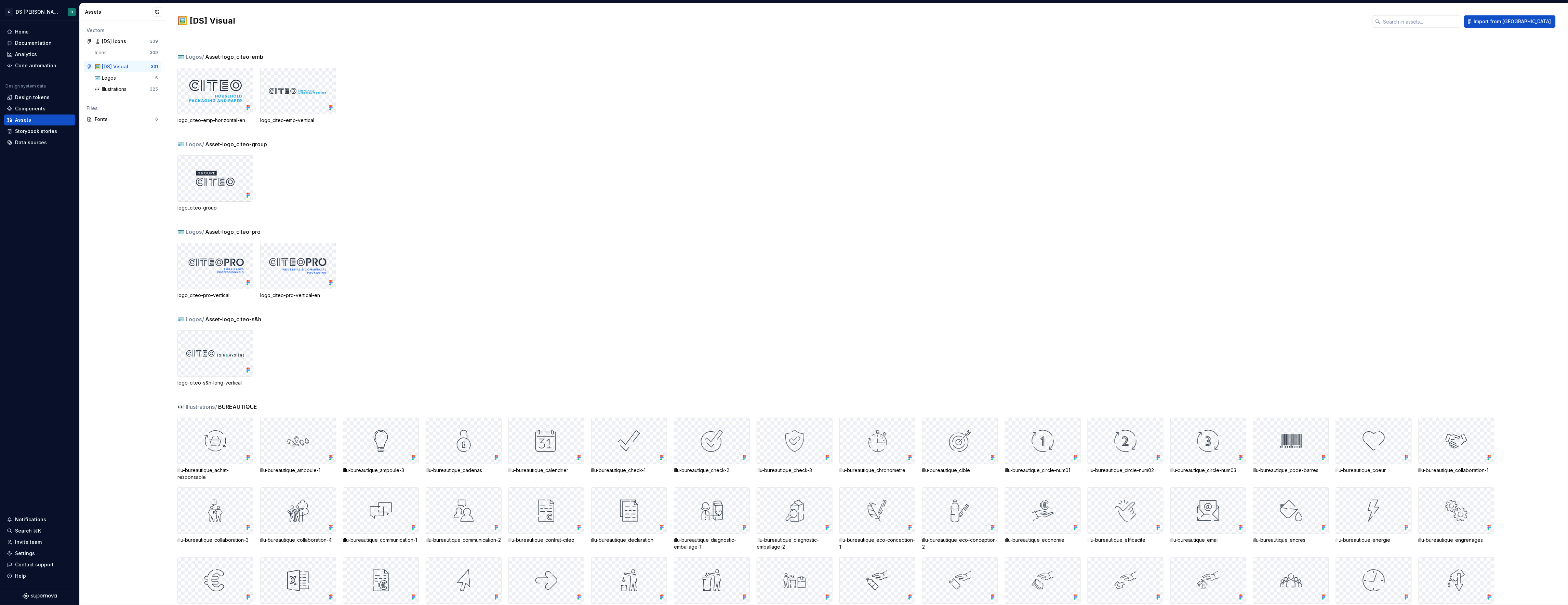
click at [1071, 147] on div "🪪 Logos / Asset-logo_citeo-group" at bounding box center [873, 144] width 1390 height 8
click at [1532, 19] on span "Import from [GEOGRAPHIC_DATA]" at bounding box center [1513, 21] width 77 height 7
click at [159, 13] on button "button" at bounding box center [158, 12] width 10 height 10
